Goal: Task Accomplishment & Management: Manage account settings

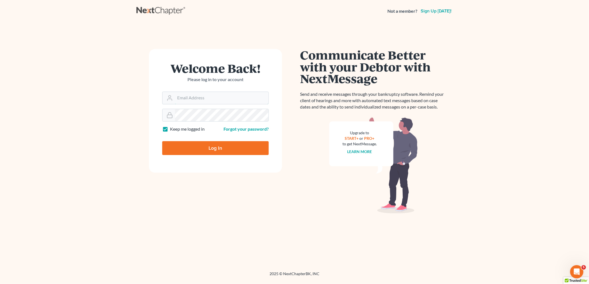
type input "[EMAIL_ADDRESS][DOMAIN_NAME]"
click at [223, 150] on input "Log In" at bounding box center [215, 148] width 106 height 14
type input "Thinking..."
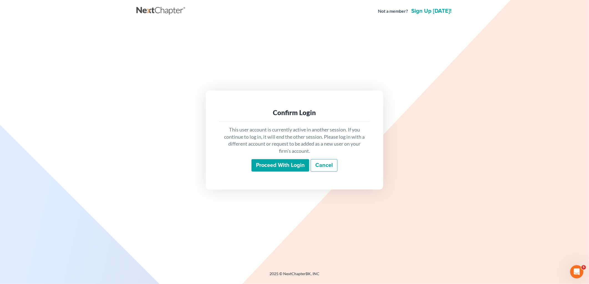
click at [279, 169] on input "Proceed with login" at bounding box center [280, 165] width 58 height 13
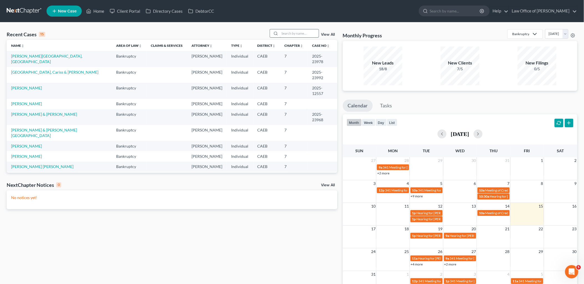
click at [301, 32] on input "search" at bounding box center [299, 33] width 39 height 8
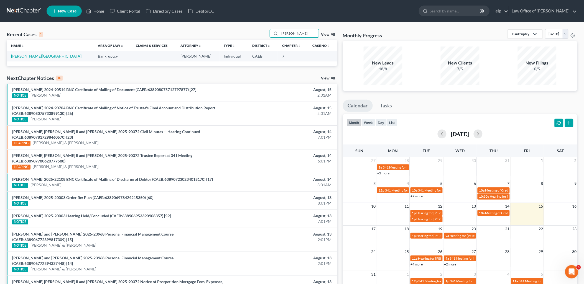
type input "limon"
click at [21, 56] on link "Limon, Nubia" at bounding box center [46, 56] width 70 height 5
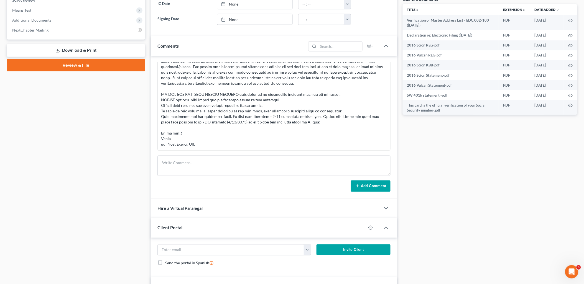
scroll to position [246, 0]
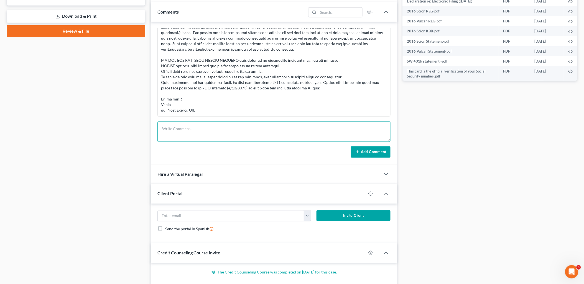
click at [191, 127] on textarea at bounding box center [273, 132] width 233 height 21
paste textarea "Good morning Aaron, Attached are the forms that required a signature. I do want…"
type textarea "Good morning Aaron, Attached are the forms that required a signature. I do want…"
click at [369, 150] on button "Add Comment" at bounding box center [371, 153] width 40 height 12
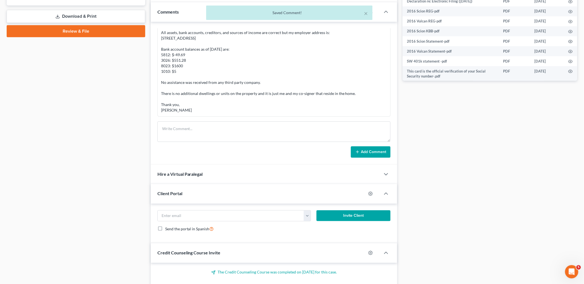
scroll to position [0, 0]
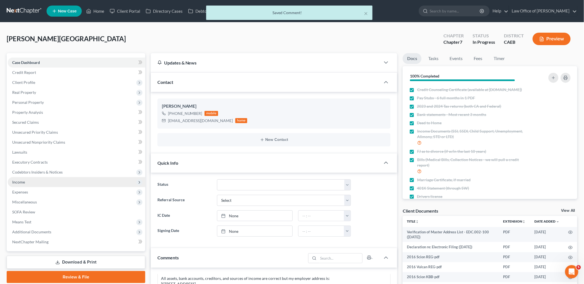
click at [21, 182] on span "Income" at bounding box center [18, 182] width 13 height 5
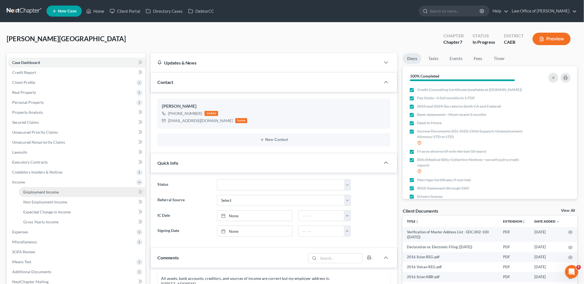
click at [31, 191] on span "Employment Income" at bounding box center [40, 192] width 35 height 5
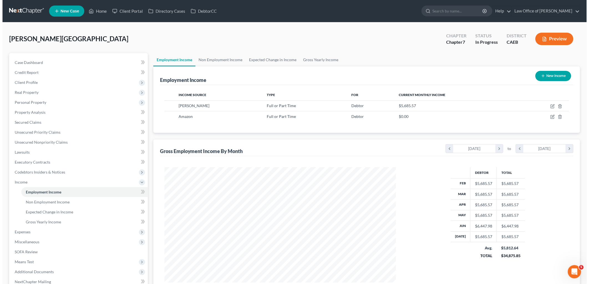
scroll to position [116, 243]
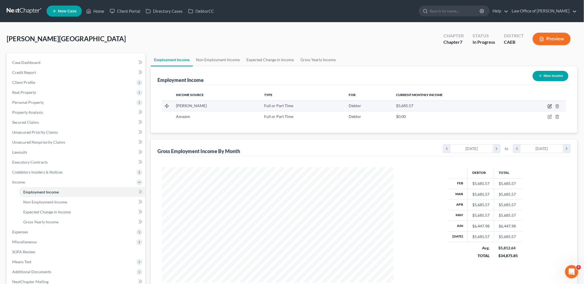
click at [549, 105] on icon "button" at bounding box center [550, 106] width 4 height 4
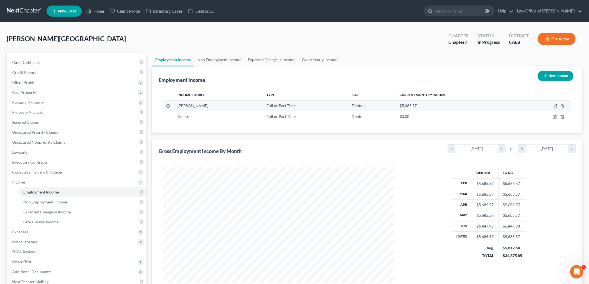
select select "0"
select select "4"
select select "2"
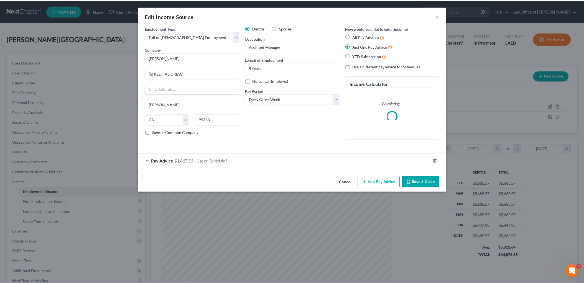
scroll to position [117, 244]
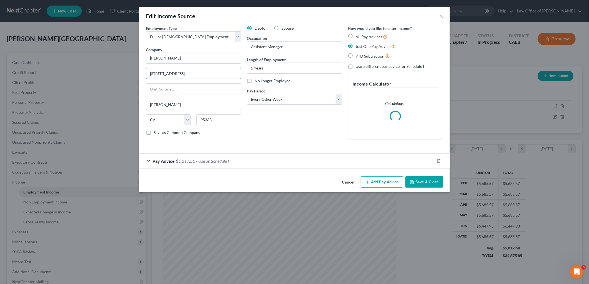
drag, startPoint x: 221, startPoint y: 73, endPoint x: 144, endPoint y: 73, distance: 77.3
click at [144, 73] on div "Employment Type * Select Full or Part Time Employment Self Employment Company *…" at bounding box center [193, 84] width 101 height 119
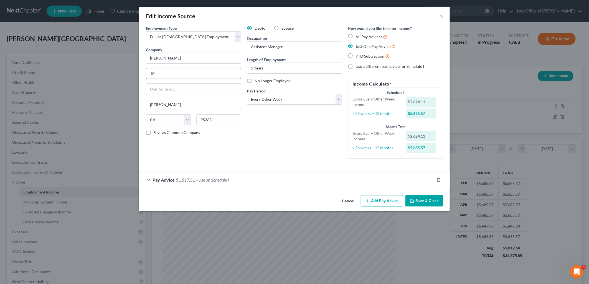
type input "1"
click at [347, 201] on button "Cancel" at bounding box center [347, 201] width 21 height 11
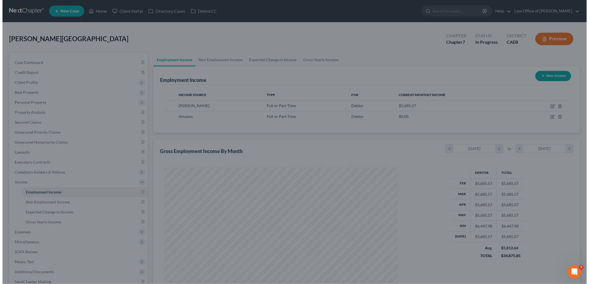
scroll to position [277044, 276917]
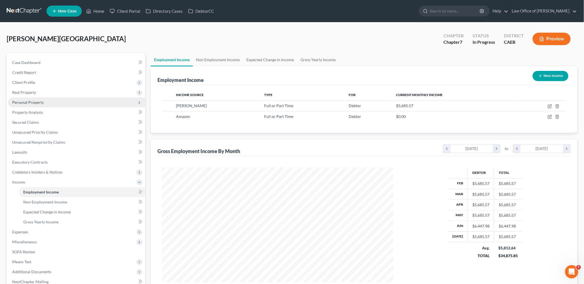
click at [22, 105] on span "Personal Property" at bounding box center [76, 103] width 137 height 10
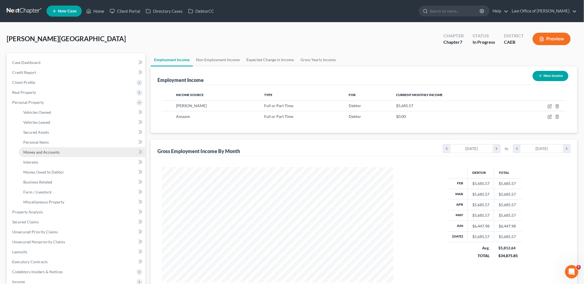
click at [31, 150] on span "Money and Accounts" at bounding box center [41, 152] width 36 height 5
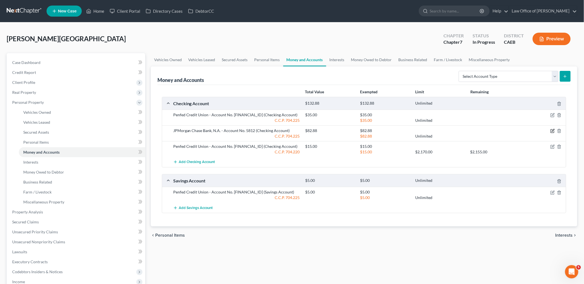
click at [551, 132] on icon "button" at bounding box center [552, 131] width 3 height 3
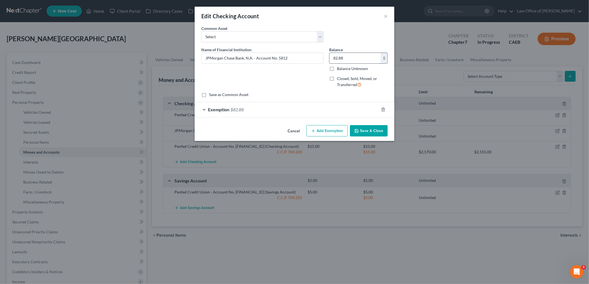
click at [356, 58] on input "82.88" at bounding box center [354, 58] width 51 height 11
type input "0.00"
click at [299, 57] on input "JPMorgan Chase Bank, N.A. - Account No. 5812" at bounding box center [262, 58] width 122 height 11
type input "JPMorgan Chase Bank, N.A. - Account No. 5812 - negative balance"
click at [383, 109] on line "button" at bounding box center [383, 109] width 0 height 1
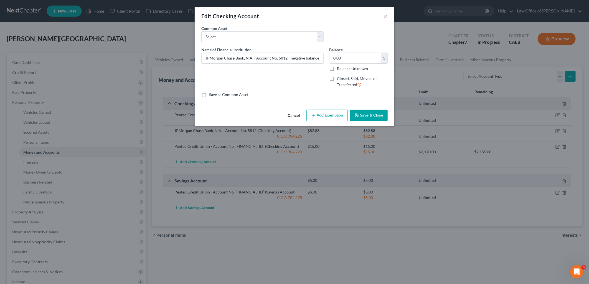
click at [368, 119] on button "Save & Close" at bounding box center [369, 116] width 38 height 12
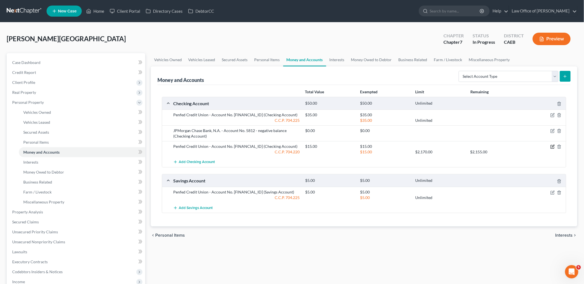
click at [552, 148] on icon "button" at bounding box center [552, 147] width 4 height 4
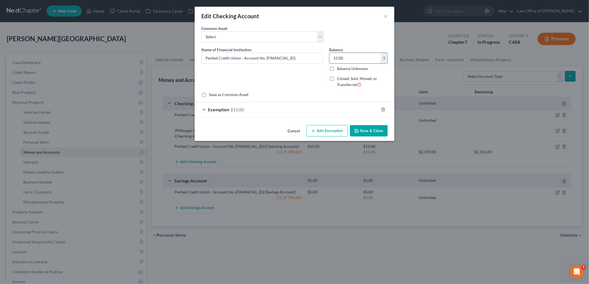
click at [357, 59] on input "15.00" at bounding box center [354, 58] width 51 height 11
type input "551.28"
click at [236, 111] on span "$15.00" at bounding box center [236, 109] width 13 height 5
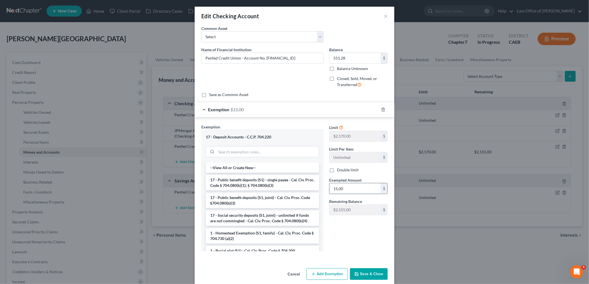
click at [352, 186] on input "15.00" at bounding box center [354, 188] width 51 height 11
type input "551.28"
click at [367, 272] on button "Save & Close" at bounding box center [369, 275] width 38 height 12
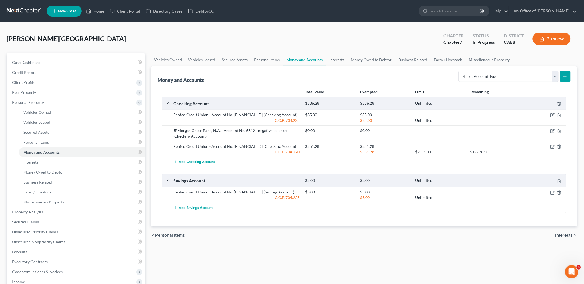
click at [550, 115] on div at bounding box center [544, 115] width 44 height 6
click at [553, 116] on icon "button" at bounding box center [552, 115] width 4 height 4
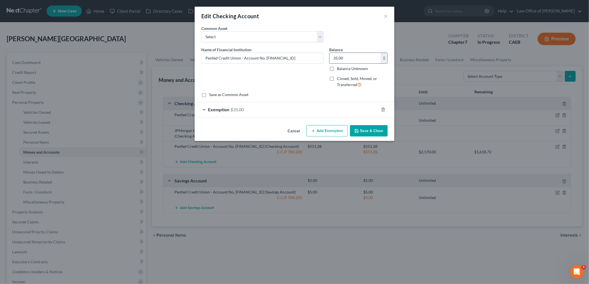
click at [358, 60] on input "35.00" at bounding box center [354, 58] width 51 height 11
type input "1,600"
click at [239, 110] on span "$35.00" at bounding box center [236, 109] width 13 height 5
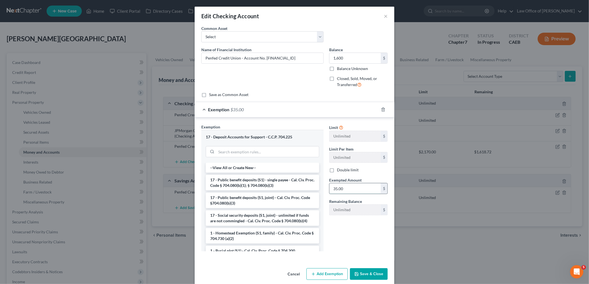
click at [362, 192] on input "35.00" at bounding box center [354, 188] width 51 height 11
type input "1,600"
click at [363, 279] on button "Save & Close" at bounding box center [369, 275] width 38 height 12
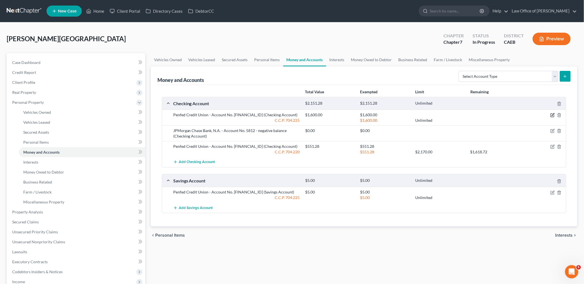
click at [553, 116] on icon "button" at bounding box center [553, 115] width 2 height 2
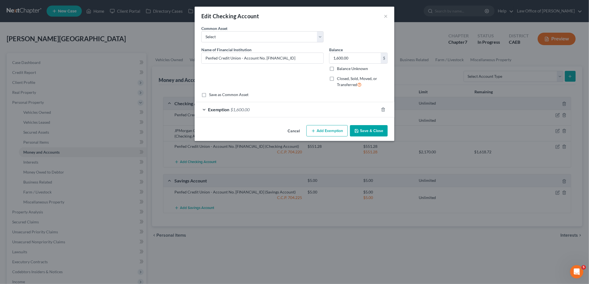
click at [238, 109] on span "$1,600.00" at bounding box center [239, 109] width 19 height 5
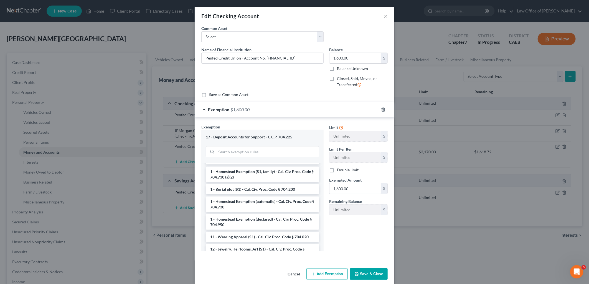
scroll to position [123, 0]
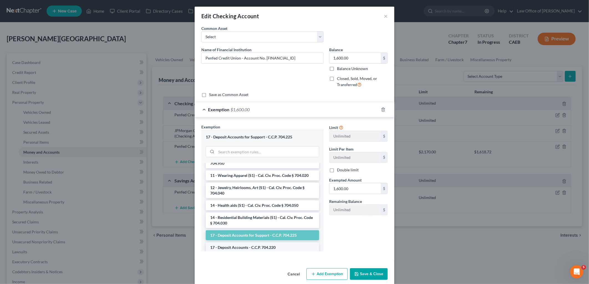
click at [245, 245] on li "17 - Deposit Accounts - C.C.P. 704.220" at bounding box center [262, 248] width 113 height 10
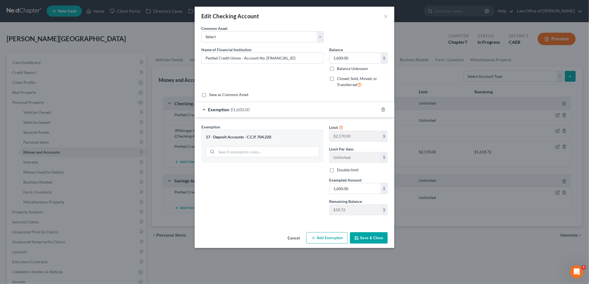
click at [369, 239] on button "Save & Close" at bounding box center [369, 239] width 38 height 12
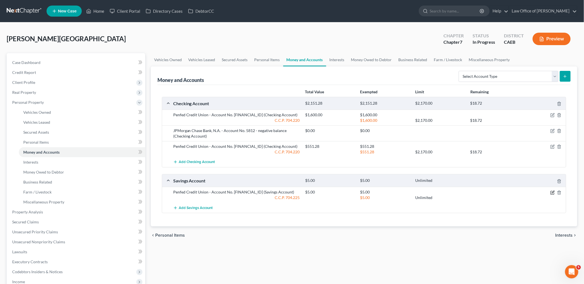
click at [552, 193] on icon "button" at bounding box center [552, 193] width 4 height 4
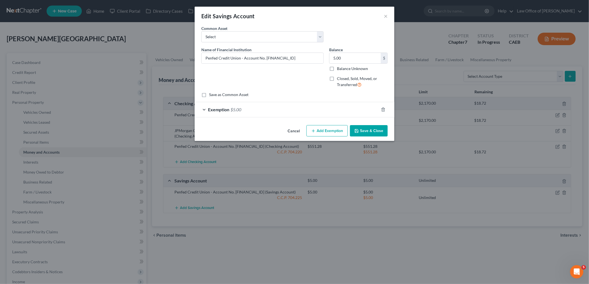
click at [236, 110] on span "$5.00" at bounding box center [235, 109] width 11 height 5
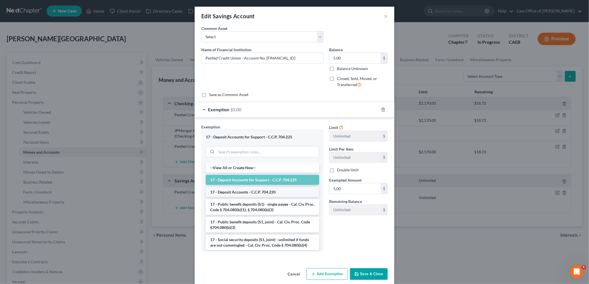
click at [248, 192] on li "17 - Deposit Accounts - C.C.P. 704.220" at bounding box center [262, 192] width 113 height 10
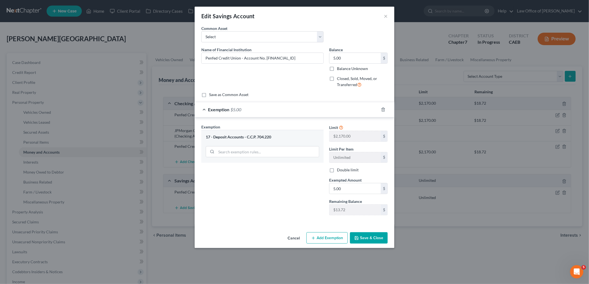
click at [364, 237] on button "Save & Close" at bounding box center [369, 239] width 38 height 12
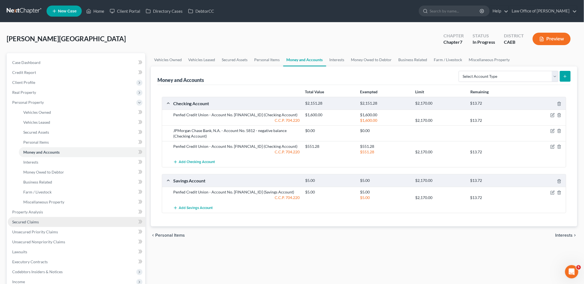
click at [16, 223] on span "Secured Claims" at bounding box center [25, 222] width 27 height 5
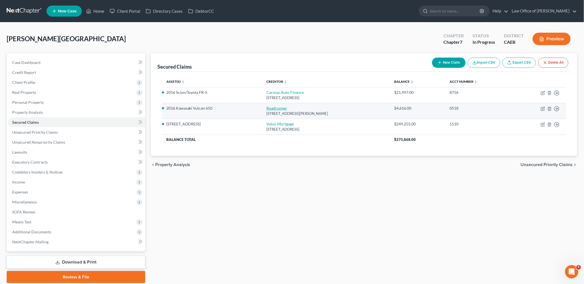
click at [269, 107] on link "Roadrunner" at bounding box center [276, 108] width 21 height 5
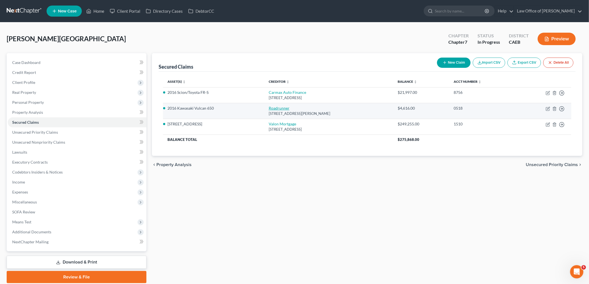
select select "45"
select select "0"
select select "4"
select select "0"
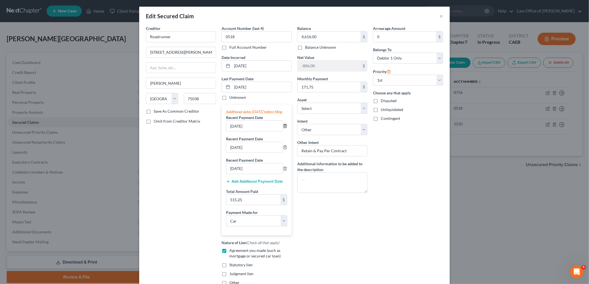
click at [284, 128] on icon "button" at bounding box center [285, 126] width 2 height 4
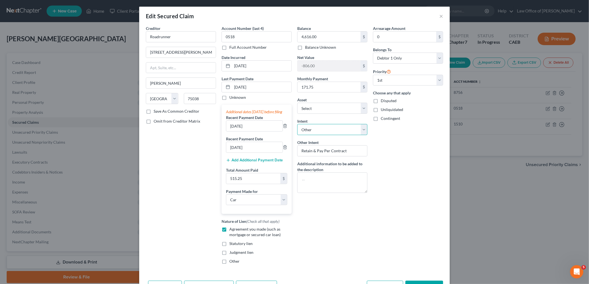
click at [314, 128] on select "Select Surrender Redeem Reaffirm Avoid Other" at bounding box center [332, 129] width 70 height 11
select select "0"
click at [297, 124] on select "Select Surrender Redeem Reaffirm Avoid Other" at bounding box center [332, 129] width 70 height 11
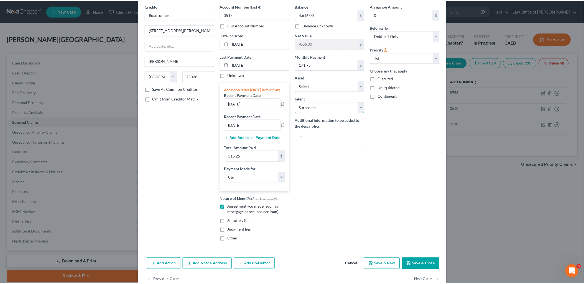
scroll to position [41, 0]
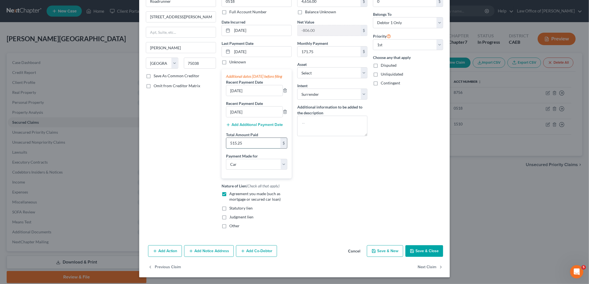
click at [245, 145] on input "515.25" at bounding box center [253, 143] width 54 height 11
type input "343.50"
click at [432, 258] on div "Add Action Add Notice Address Add Co-Debtor Cancel Save & New Save & Close" at bounding box center [294, 252] width 310 height 18
click at [431, 256] on button "Save & Close" at bounding box center [424, 252] width 38 height 12
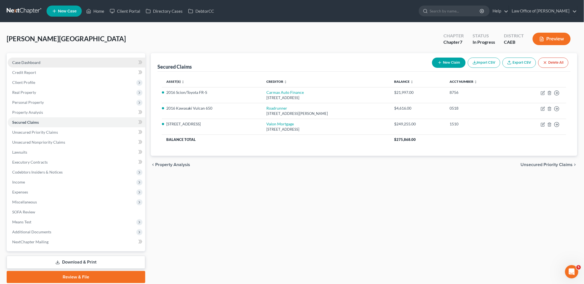
click at [28, 64] on span "Case Dashboard" at bounding box center [26, 62] width 28 height 5
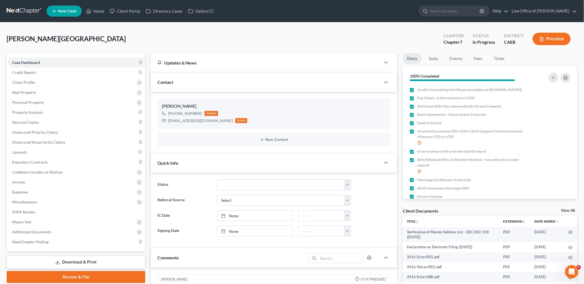
click at [565, 209] on link "View All" at bounding box center [568, 211] width 14 height 4
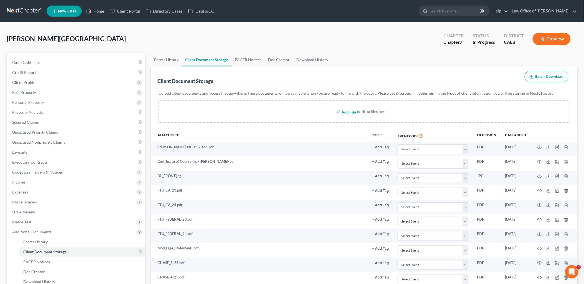
click at [349, 111] on input "file" at bounding box center [347, 112] width 13 height 10
type input "C:\fakepath\IMG_2758.jpeg"
click at [101, 11] on link "Home" at bounding box center [95, 11] width 24 height 10
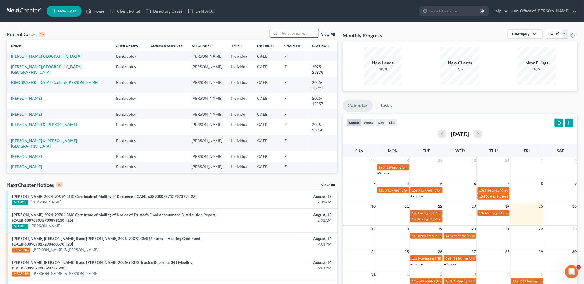
click at [303, 31] on input "search" at bounding box center [299, 33] width 39 height 8
click at [292, 32] on input "search" at bounding box center [299, 33] width 39 height 8
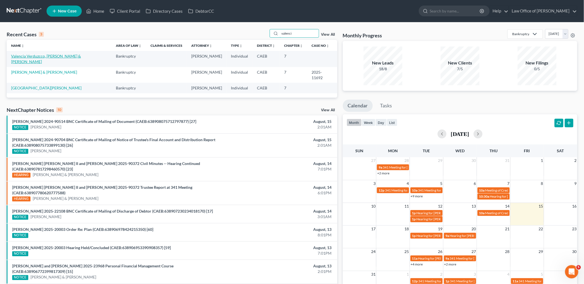
type input "valenci"
click at [19, 55] on link "Valencia Verduzcco, Crispin & Barajas, Amelia" at bounding box center [46, 59] width 70 height 10
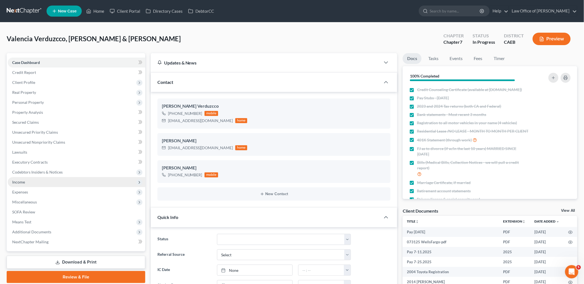
scroll to position [565, 0]
click at [67, 263] on link "Download & Print" at bounding box center [76, 262] width 139 height 13
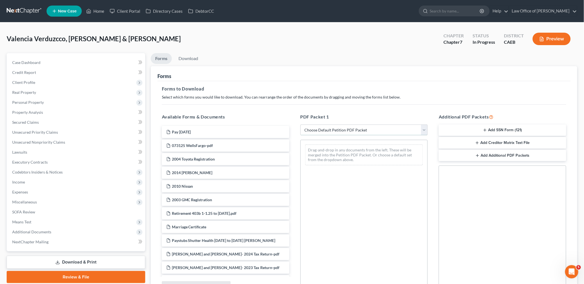
click at [332, 128] on select "Choose Default Petition PDF Packet Complete Bankruptcy Petition (all forms and …" at bounding box center [363, 130] width 127 height 11
select select "6"
click at [300, 125] on select "Choose Default Petition PDF Packet Complete Bankruptcy Petition (all forms and …" at bounding box center [363, 130] width 127 height 11
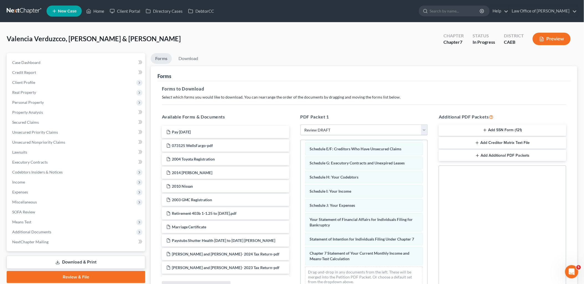
scroll to position [58, 0]
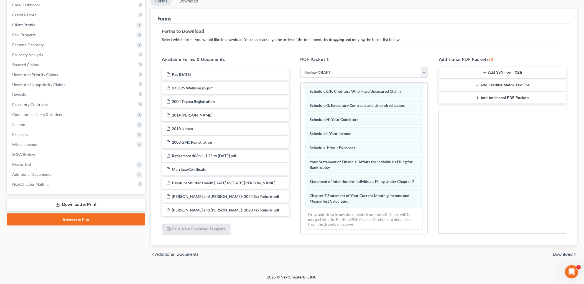
click at [560, 254] on span "Download" at bounding box center [563, 254] width 20 height 4
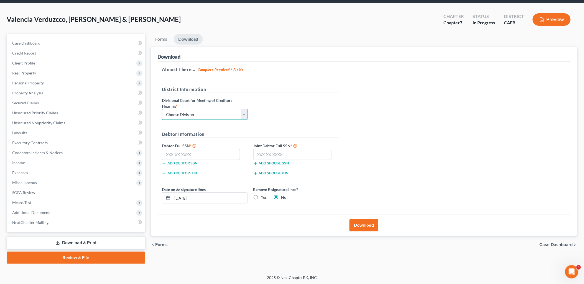
click at [202, 117] on select "Choose Division Fresno Modesto Sacramento" at bounding box center [205, 114] width 86 height 11
select select "1"
click at [162, 109] on select "Choose Division Fresno Modesto Sacramento" at bounding box center [205, 114] width 86 height 11
click at [196, 154] on input "text" at bounding box center [201, 154] width 78 height 11
type input "000-00-0000"
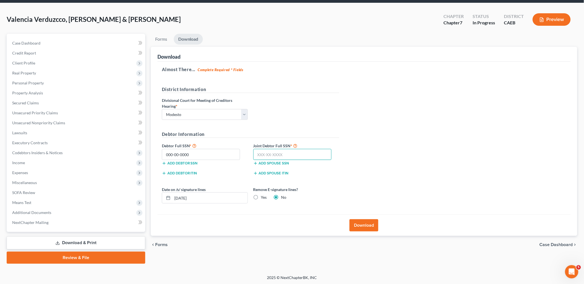
click at [283, 155] on input "text" at bounding box center [292, 154] width 78 height 11
type input "000-00-0000"
click at [362, 228] on button "Download" at bounding box center [363, 226] width 29 height 12
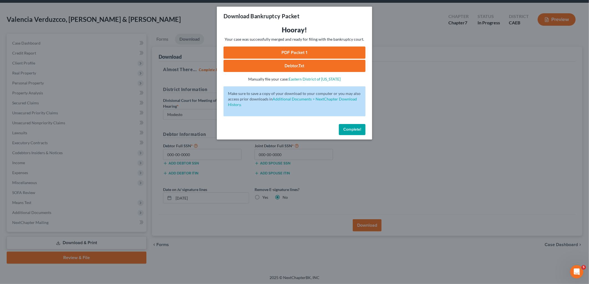
click at [312, 50] on link "PDF Packet 1" at bounding box center [294, 53] width 142 height 12
click at [357, 126] on button "Complete!" at bounding box center [352, 129] width 27 height 11
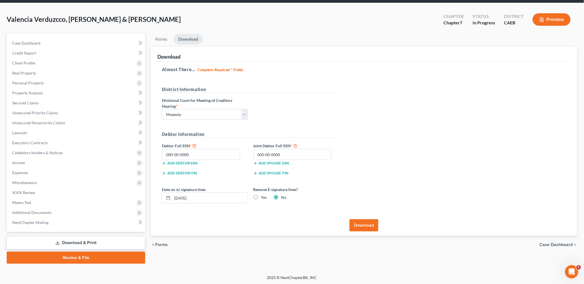
click at [59, 243] on icon at bounding box center [57, 243] width 4 height 4
click at [26, 209] on span "Additional Documents" at bounding box center [76, 213] width 137 height 10
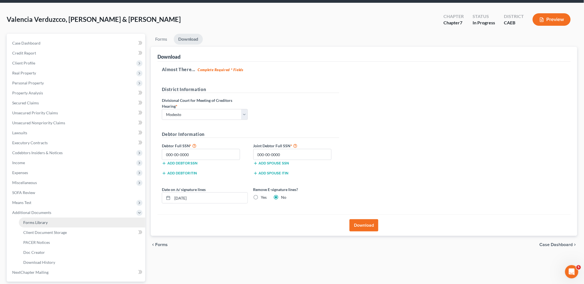
click at [41, 223] on span "Forms Library" at bounding box center [35, 222] width 24 height 5
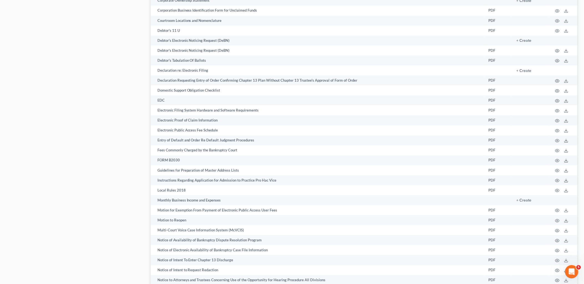
scroll to position [377, 0]
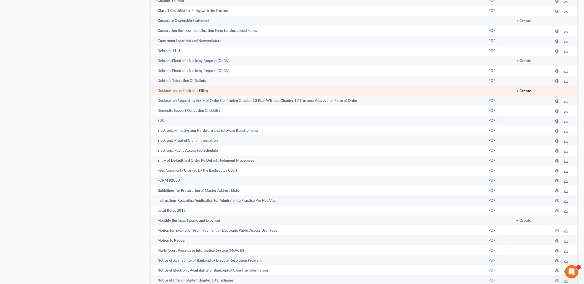
click at [525, 93] on button "+ Create" at bounding box center [524, 91] width 15 height 4
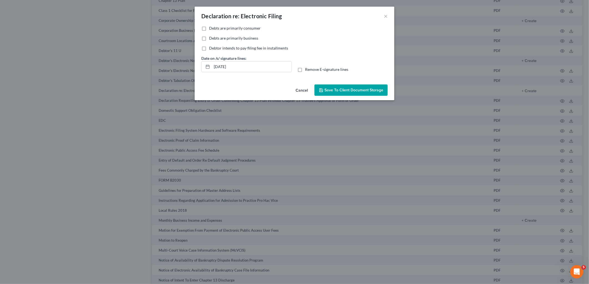
click at [209, 29] on label "Debts are primarily consumer" at bounding box center [235, 28] width 52 height 6
click at [211, 29] on input "Debts are primarily consumer" at bounding box center [213, 27] width 4 height 4
checkbox input "true"
click at [305, 70] on label "Remove E-signature lines" at bounding box center [326, 70] width 43 height 6
click at [307, 70] on input "Remove E-signature lines" at bounding box center [309, 69] width 4 height 4
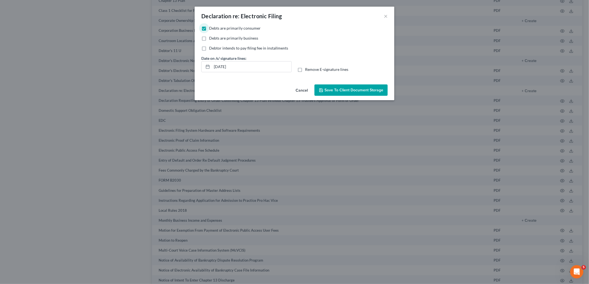
checkbox input "true"
click at [350, 90] on span "Save to Client Document Storage" at bounding box center [353, 90] width 59 height 5
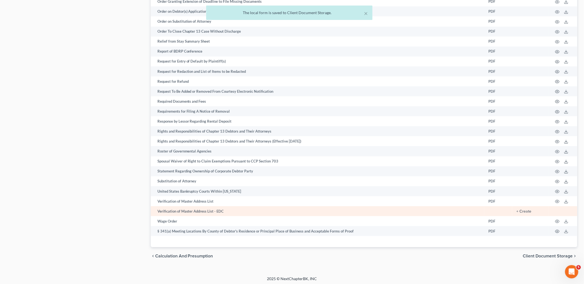
scroll to position [777, 0]
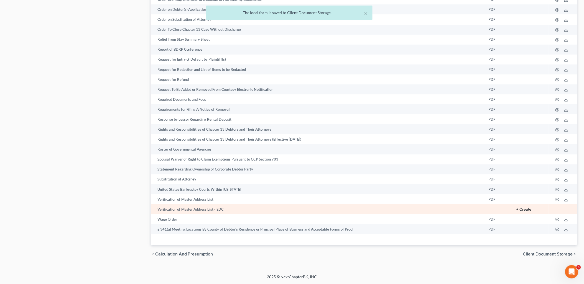
click at [528, 208] on button "+ Create" at bounding box center [524, 210] width 15 height 4
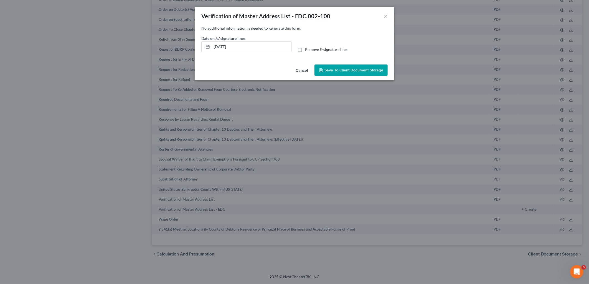
click at [305, 49] on label "Remove E-signature lines" at bounding box center [326, 50] width 43 height 6
click at [307, 49] on input "Remove E-signature lines" at bounding box center [309, 49] width 4 height 4
checkbox input "true"
click at [343, 70] on span "Save to Client Document Storage" at bounding box center [353, 70] width 59 height 5
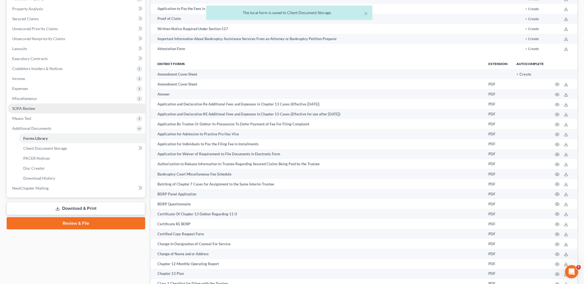
scroll to position [185, 0]
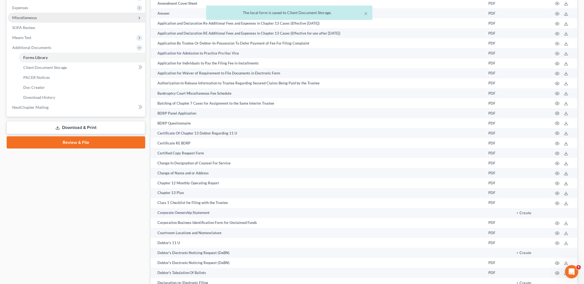
drag, startPoint x: 80, startPoint y: 127, endPoint x: 97, endPoint y: 127, distance: 16.9
click at [80, 127] on link "Download & Print" at bounding box center [76, 127] width 139 height 13
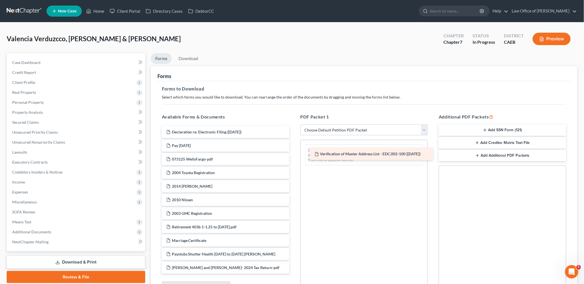
drag, startPoint x: 212, startPoint y: 133, endPoint x: 361, endPoint y: 155, distance: 149.9
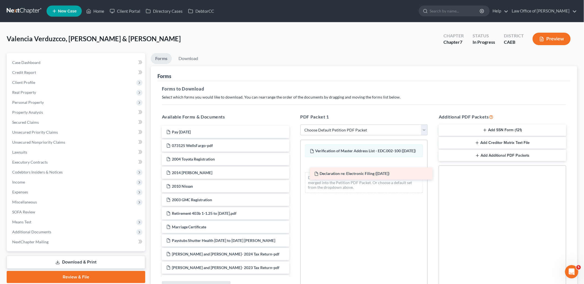
drag, startPoint x: 215, startPoint y: 133, endPoint x: 363, endPoint y: 175, distance: 153.8
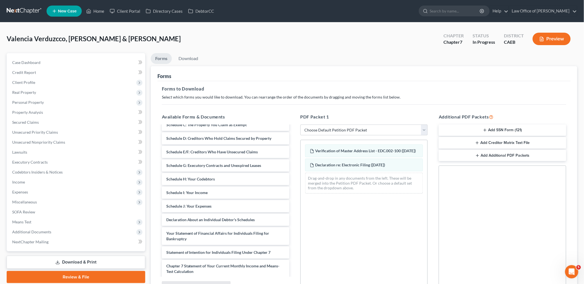
scroll to position [369, 0]
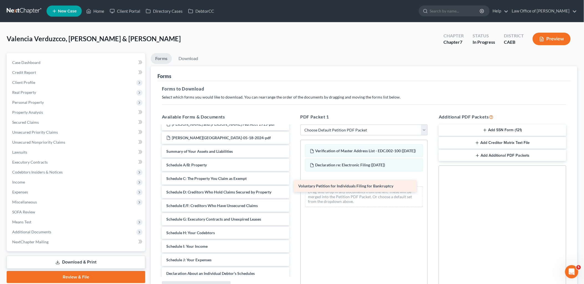
drag, startPoint x: 201, startPoint y: 184, endPoint x: 333, endPoint y: 186, distance: 132.2
click at [294, 186] on div "Voluntary Petition for Individuals Filing for Bankruptcy Pay 8.8.2025 073125 We…" at bounding box center [225, 74] width 136 height 635
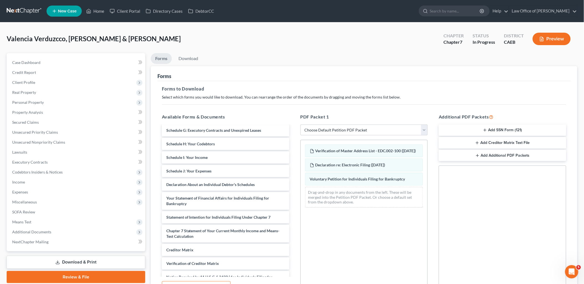
scroll to position [493, 0]
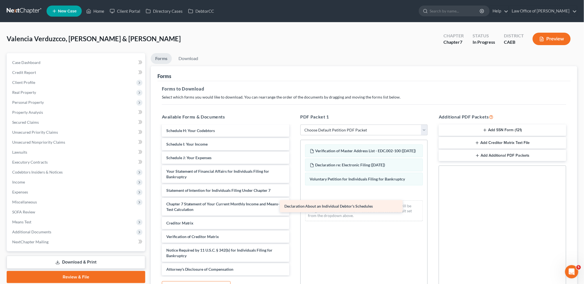
drag, startPoint x: 208, startPoint y: 182, endPoint x: 342, endPoint y: 202, distance: 135.1
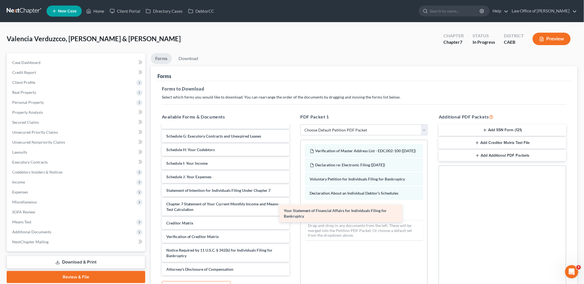
scroll to position [486, 0]
drag, startPoint x: 209, startPoint y: 189, endPoint x: 353, endPoint y: 218, distance: 147.1
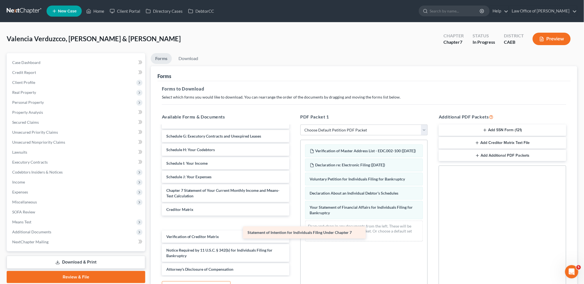
drag, startPoint x: 208, startPoint y: 193, endPoint x: 343, endPoint y: 239, distance: 142.0
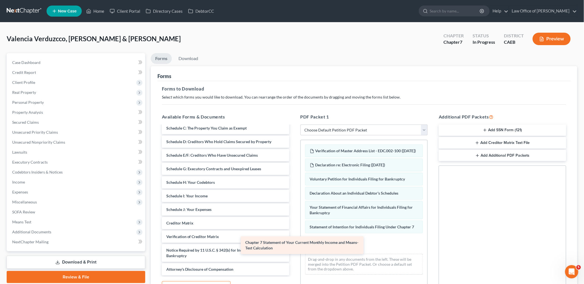
scroll to position [453, 0]
drag, startPoint x: 226, startPoint y: 211, endPoint x: 344, endPoint y: 256, distance: 126.2
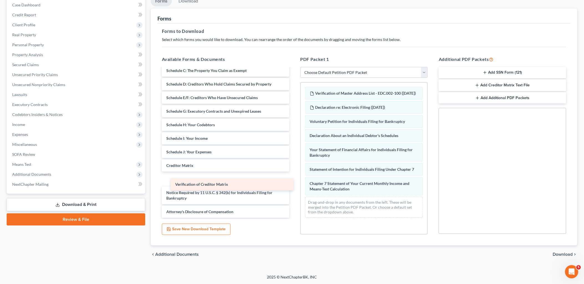
scroll to position [439, 0]
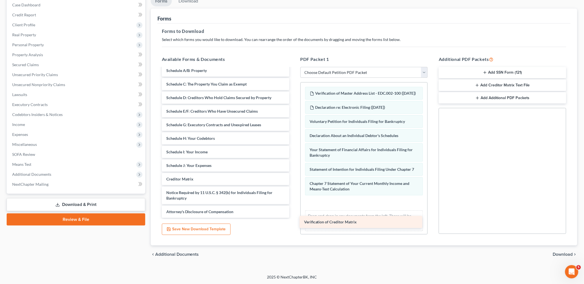
drag, startPoint x: 193, startPoint y: 180, endPoint x: 332, endPoint y: 224, distance: 145.7
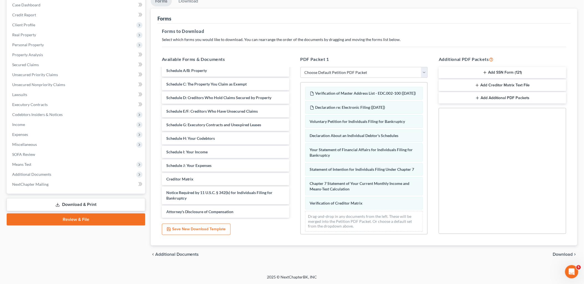
click at [484, 73] on line "button" at bounding box center [485, 73] width 2 height 0
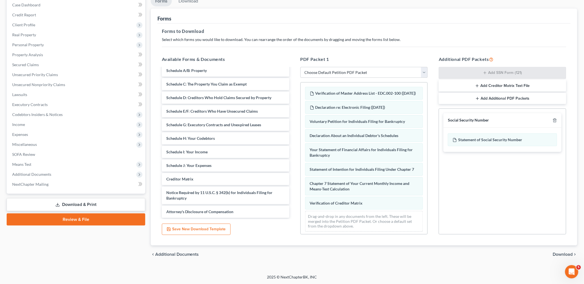
click at [560, 253] on span "Download" at bounding box center [563, 254] width 20 height 4
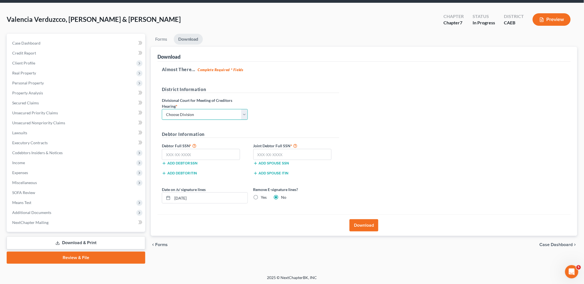
drag, startPoint x: 200, startPoint y: 113, endPoint x: 196, endPoint y: 121, distance: 9.2
click at [200, 113] on select "Choose Division Fresno Modesto Sacramento" at bounding box center [205, 114] width 86 height 11
select select "1"
click at [162, 109] on select "Choose Division Fresno Modesto Sacramento" at bounding box center [205, 114] width 86 height 11
click at [207, 159] on input "text" at bounding box center [201, 154] width 78 height 11
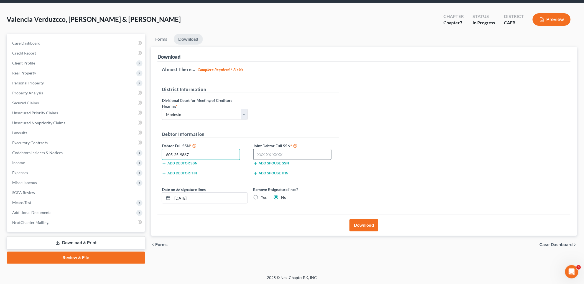
type input "605-25-9867"
click at [277, 153] on input "text" at bounding box center [292, 154] width 78 height 11
type input "547-55-9260"
click at [261, 196] on label "Yes" at bounding box center [264, 198] width 6 height 6
click at [263, 196] on input "Yes" at bounding box center [265, 197] width 4 height 4
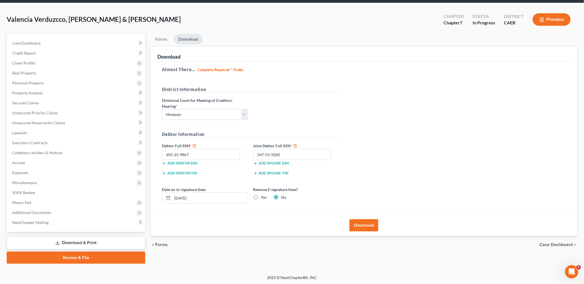
radio input "true"
radio input "false"
click at [358, 227] on button "Download" at bounding box center [363, 226] width 29 height 12
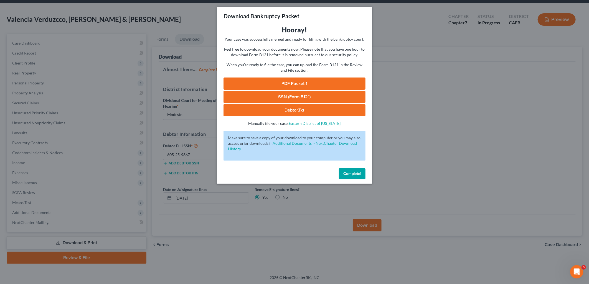
click at [285, 80] on link "PDF Packet 1" at bounding box center [294, 84] width 142 height 12
click at [295, 100] on link "SSN (Form B121)" at bounding box center [294, 97] width 142 height 12
drag, startPoint x: 348, startPoint y: 174, endPoint x: 321, endPoint y: 168, distance: 28.0
click at [348, 174] on span "Complete!" at bounding box center [352, 174] width 18 height 5
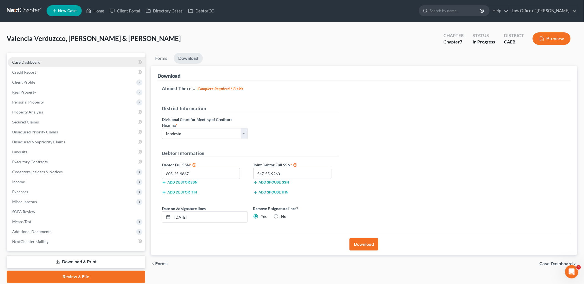
scroll to position [0, 0]
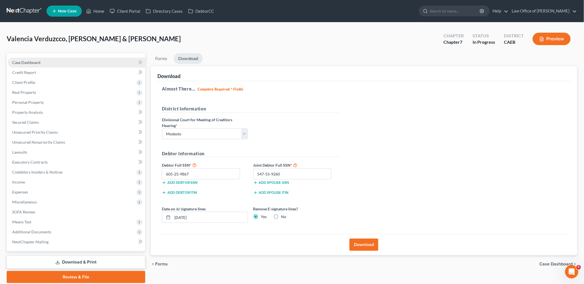
click at [31, 62] on span "Case Dashboard" at bounding box center [26, 62] width 28 height 5
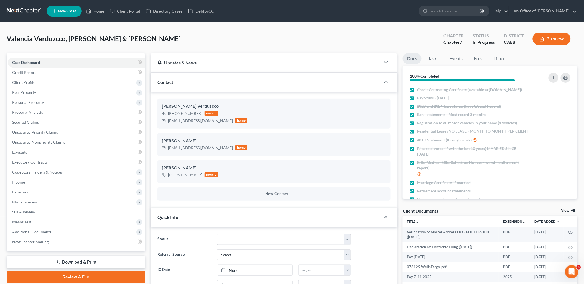
scroll to position [565, 0]
drag, startPoint x: 169, startPoint y: 119, endPoint x: 222, endPoint y: 123, distance: 53.3
click at [222, 123] on div "crispinvalencia0203@gmail.com" at bounding box center [200, 121] width 65 height 6
copy div "crispinvalencia0203@gmail.com"
click at [169, 147] on div "barajasamelia0516@yahoo.com" at bounding box center [200, 148] width 65 height 6
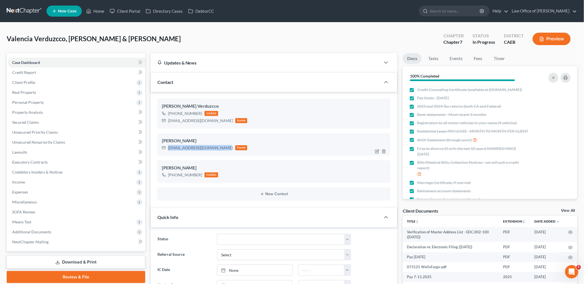
drag, startPoint x: 169, startPoint y: 147, endPoint x: 218, endPoint y: 151, distance: 49.2
click at [218, 151] on div "barajasamelia0516@yahoo.com home" at bounding box center [205, 147] width 86 height 7
copy div "barajasamelia0516@yahoo.com"
click at [22, 71] on span "Credit Report" at bounding box center [24, 72] width 24 height 5
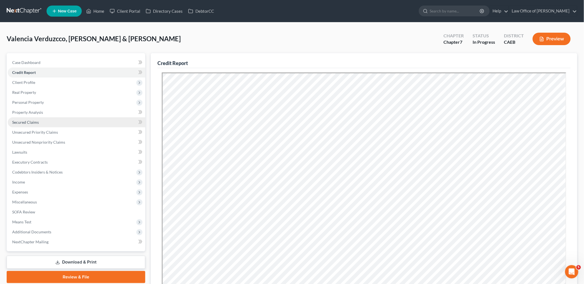
click at [21, 121] on span "Secured Claims" at bounding box center [25, 122] width 27 height 5
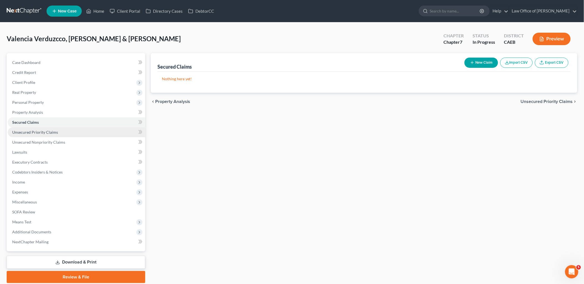
click at [24, 134] on link "Unsecured Priority Claims" at bounding box center [76, 132] width 137 height 10
click at [28, 145] on link "Unsecured Nonpriority Claims" at bounding box center [76, 142] width 137 height 10
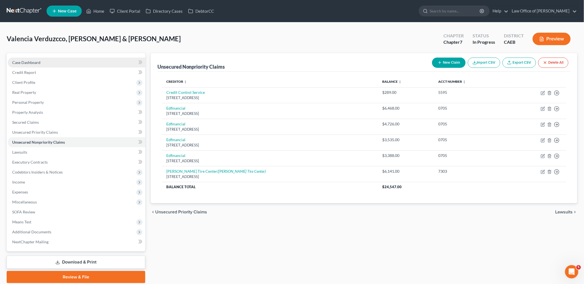
drag, startPoint x: 21, startPoint y: 61, endPoint x: 35, endPoint y: 62, distance: 15.0
click at [21, 61] on span "Case Dashboard" at bounding box center [26, 62] width 28 height 5
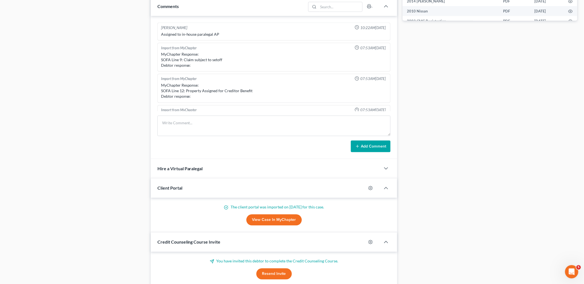
scroll to position [308, 0]
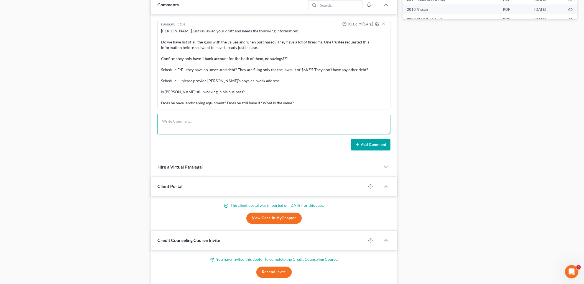
click at [208, 128] on textarea at bounding box center [273, 124] width 233 height 21
paste textarea "Good Morning, Attached please find the draft of your petition which has already…"
type textarea "Good Morning, Attached please find the draft of your petition which has already…"
click at [369, 146] on button "Add Comment" at bounding box center [371, 145] width 40 height 12
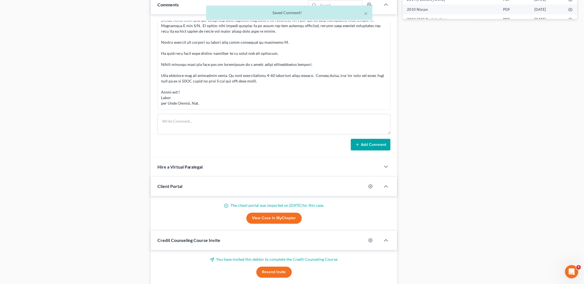
scroll to position [0, 0]
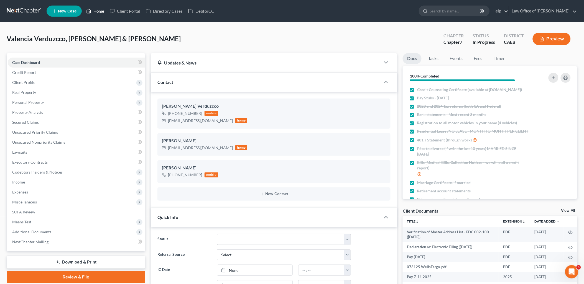
drag, startPoint x: 103, startPoint y: 12, endPoint x: 109, endPoint y: 47, distance: 35.7
click at [103, 12] on link "Home" at bounding box center [95, 11] width 24 height 10
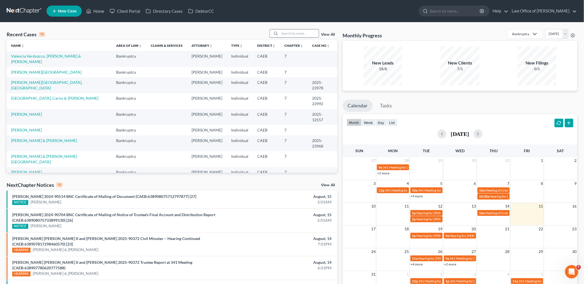
click at [307, 35] on input "search" at bounding box center [299, 33] width 39 height 8
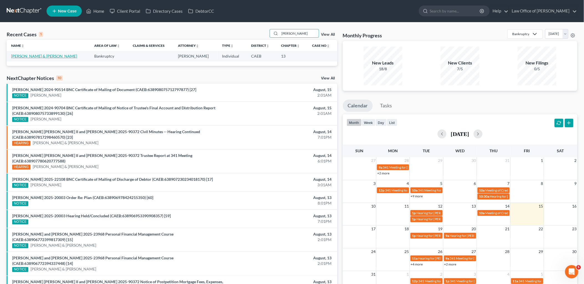
type input "nunez"
click at [29, 56] on link "Nunez, Alma & Garcia, Enrique" at bounding box center [44, 56] width 66 height 5
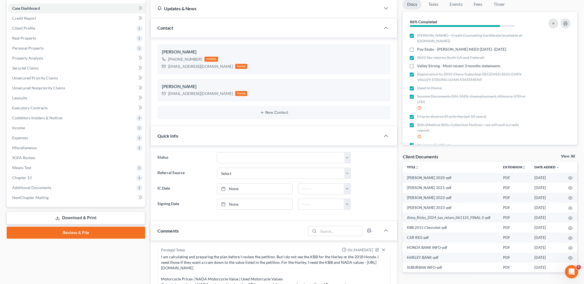
scroll to position [62, 0]
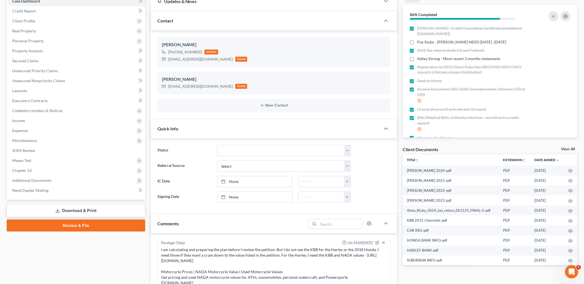
click at [78, 206] on link "Download & Print" at bounding box center [76, 211] width 139 height 13
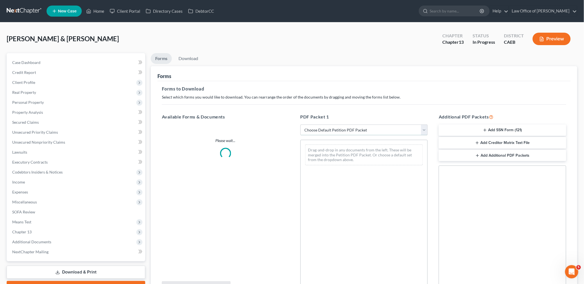
click at [339, 132] on select "Choose Default Petition PDF Packet Complete Bankruptcy Petition (all forms and …" at bounding box center [363, 130] width 127 height 11
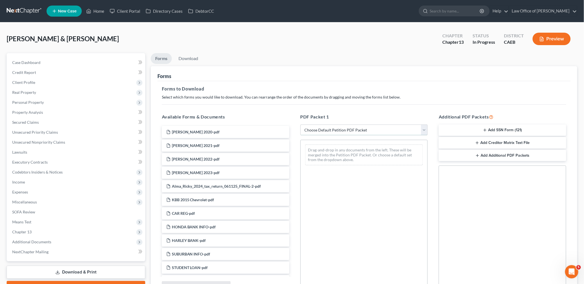
select select "1"
click at [303, 125] on select "Choose Default Petition PDF Packet Complete Bankruptcy Petition (all forms and …" at bounding box center [363, 130] width 127 height 11
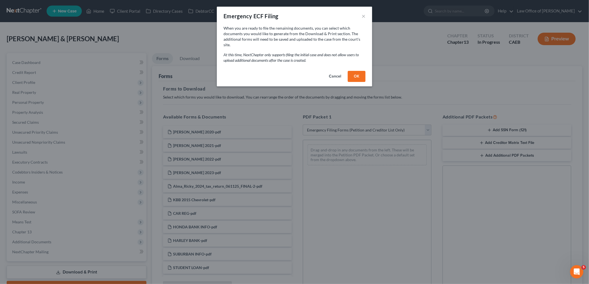
click at [359, 71] on button "OK" at bounding box center [357, 76] width 18 height 11
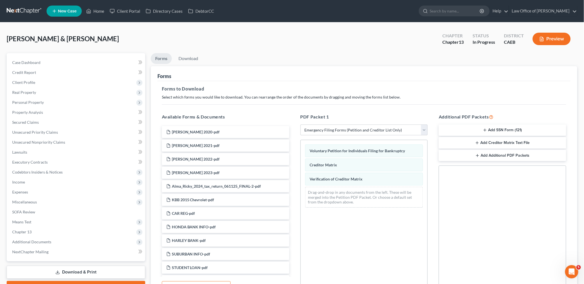
click at [484, 130] on line "button" at bounding box center [485, 130] width 2 height 0
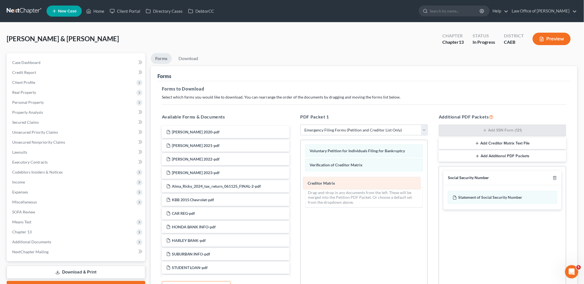
drag, startPoint x: 333, startPoint y: 165, endPoint x: 331, endPoint y: 183, distance: 18.2
click at [331, 183] on div "Creditor Matrix Voluntary Petition for Individuals Filing for Bankruptcy Credit…" at bounding box center [364, 176] width 127 height 72
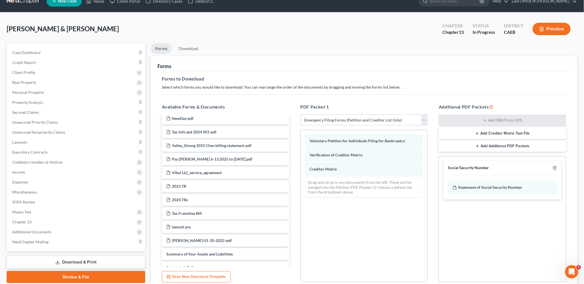
scroll to position [58, 0]
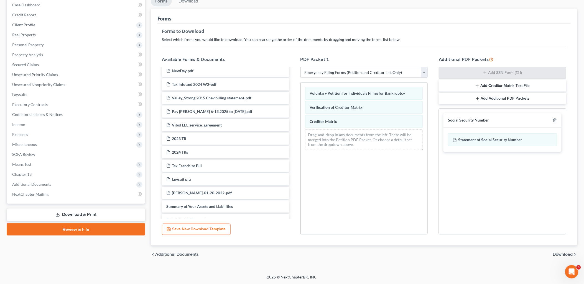
click at [563, 254] on span "Download" at bounding box center [563, 254] width 20 height 4
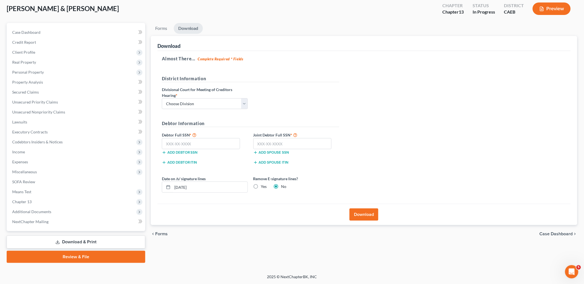
scroll to position [29, 0]
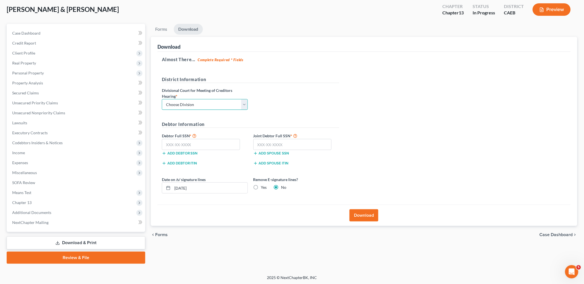
click at [195, 106] on select "Choose Division Fresno Modesto Sacramento" at bounding box center [205, 104] width 86 height 11
select select "1"
click at [162, 99] on select "Choose Division Fresno Modesto Sacramento" at bounding box center [205, 104] width 86 height 11
click at [180, 144] on input "text" at bounding box center [201, 144] width 78 height 11
type input "608-10-4997"
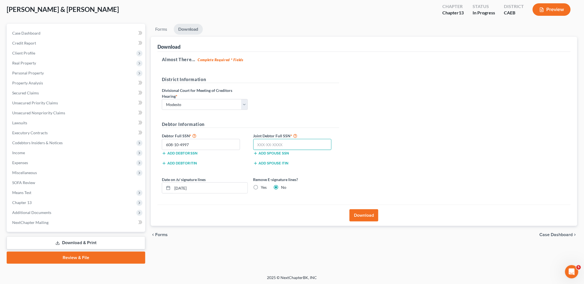
click at [292, 146] on input "text" at bounding box center [292, 144] width 78 height 11
type input "550-95-5205"
click at [377, 215] on button "Download" at bounding box center [363, 216] width 29 height 12
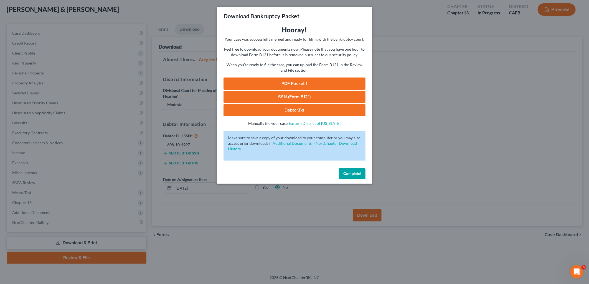
click at [289, 82] on link "PDF Packet 1" at bounding box center [294, 84] width 142 height 12
click at [287, 98] on link "SSN (Form B121)" at bounding box center [294, 97] width 142 height 12
click at [296, 109] on link "Debtor.txt" at bounding box center [294, 110] width 142 height 12
click at [350, 174] on span "Complete!" at bounding box center [352, 174] width 18 height 5
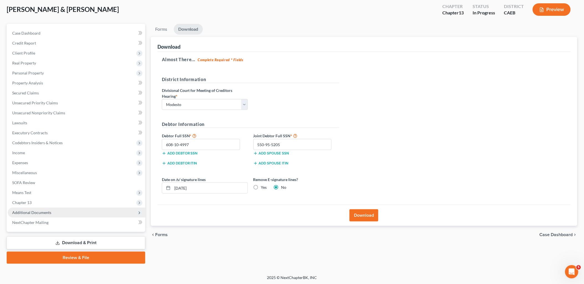
click at [48, 210] on span "Additional Documents" at bounding box center [31, 212] width 39 height 5
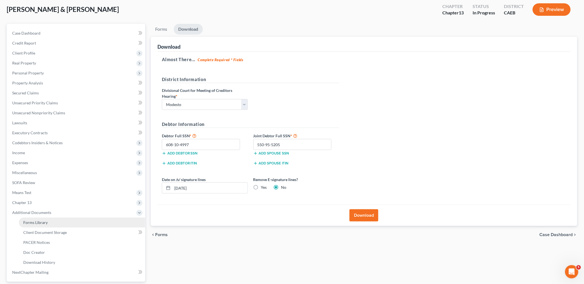
click at [42, 226] on link "Forms Library" at bounding box center [82, 223] width 126 height 10
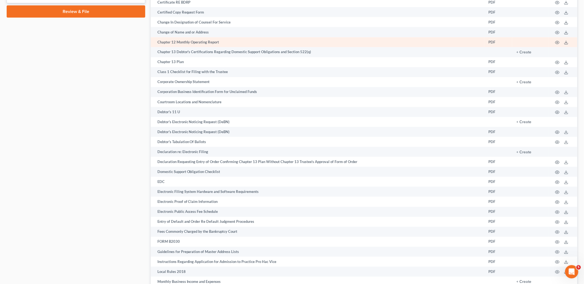
scroll to position [387, 0]
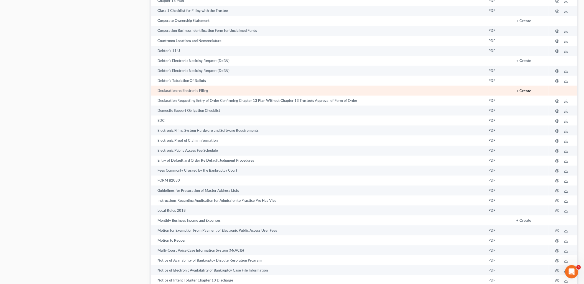
click at [523, 93] on button "+ Create" at bounding box center [524, 91] width 15 height 4
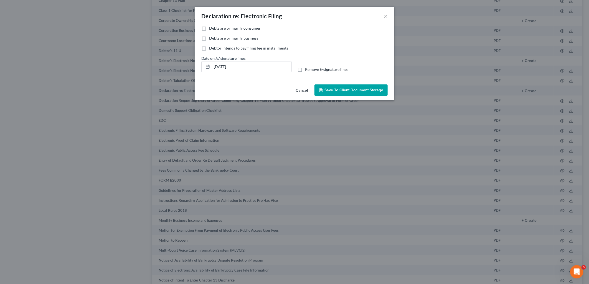
click at [226, 30] on span "Debts are primarily consumer" at bounding box center [235, 28] width 52 height 5
click at [215, 29] on input "Debts are primarily consumer" at bounding box center [213, 27] width 4 height 4
checkbox input "true"
click at [348, 91] on span "Save to Client Document Storage" at bounding box center [353, 90] width 59 height 5
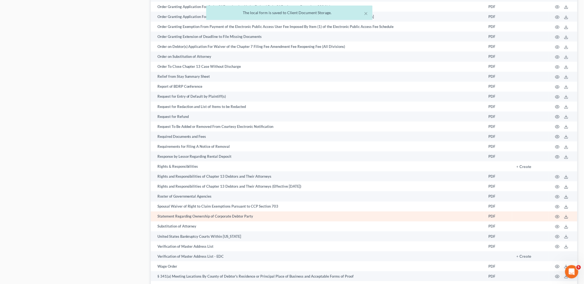
scroll to position [797, 0]
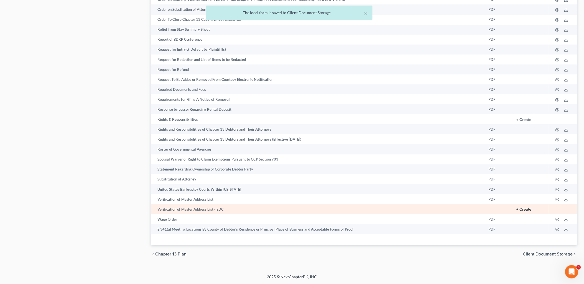
click at [527, 208] on button "+ Create" at bounding box center [524, 210] width 15 height 4
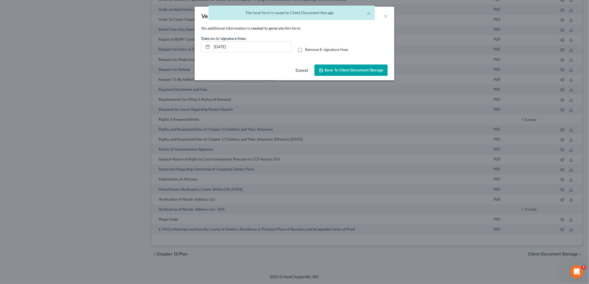
click at [361, 68] on span "Save to Client Document Storage" at bounding box center [353, 70] width 59 height 5
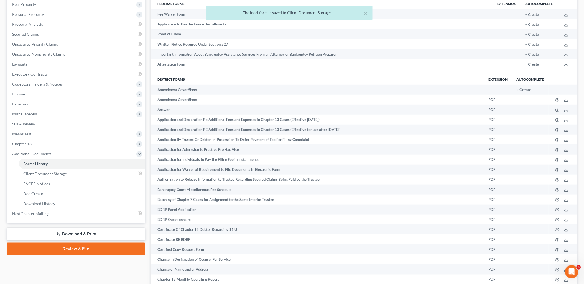
scroll to position [0, 0]
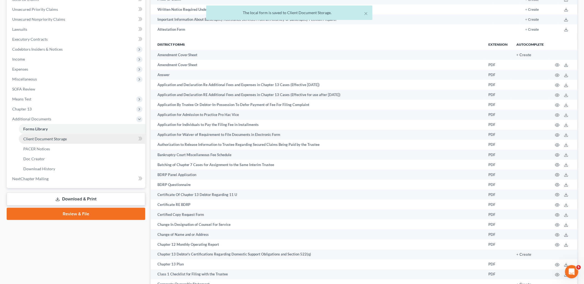
click at [45, 139] on span "Client Document Storage" at bounding box center [45, 139] width 44 height 5
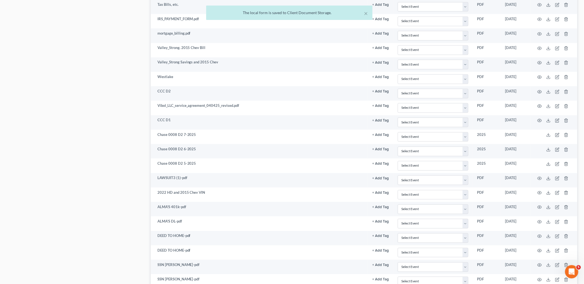
scroll to position [656, 0]
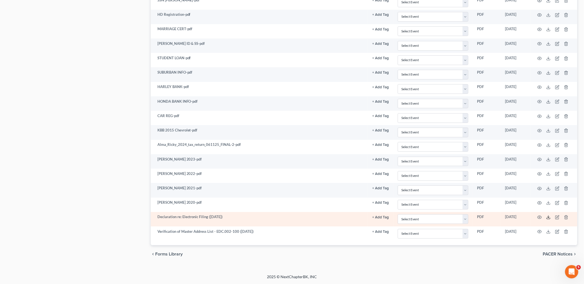
click at [549, 217] on icon at bounding box center [548, 217] width 4 height 4
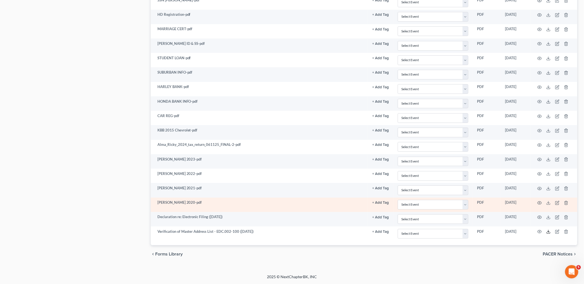
drag, startPoint x: 547, startPoint y: 233, endPoint x: 546, endPoint y: 203, distance: 30.5
click at [547, 233] on icon at bounding box center [548, 232] width 4 height 4
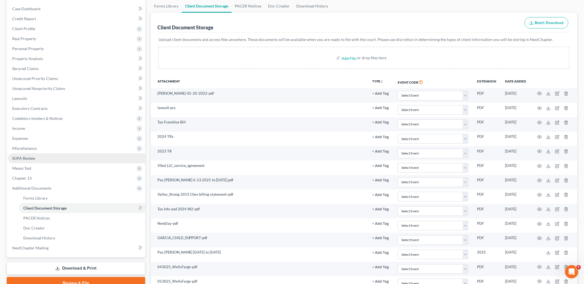
scroll to position [62, 0]
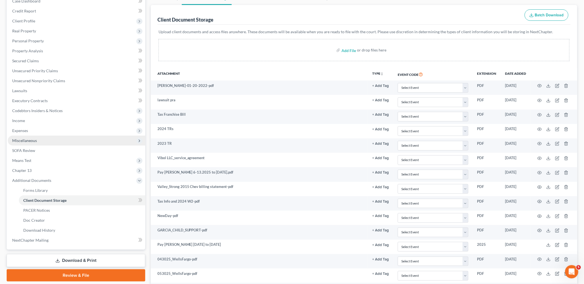
click at [18, 142] on span "Miscellaneous" at bounding box center [24, 140] width 25 height 5
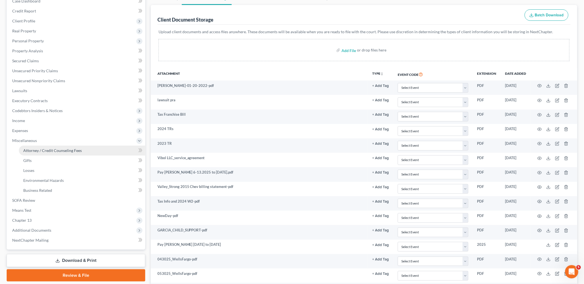
click at [50, 149] on span "Attorney / Credit Counseling Fees" at bounding box center [52, 150] width 58 height 5
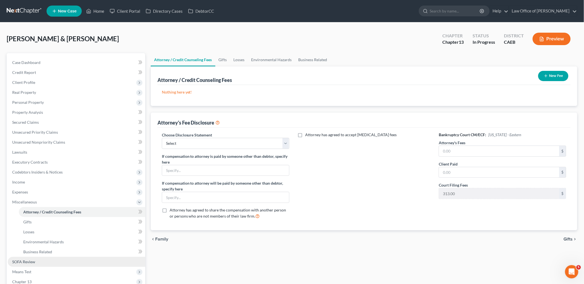
click at [30, 259] on link "SOFA Review" at bounding box center [76, 262] width 137 height 10
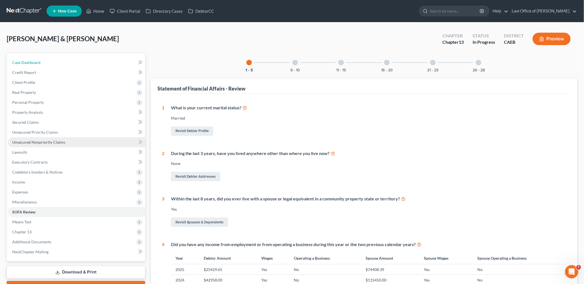
drag, startPoint x: 27, startPoint y: 63, endPoint x: 119, endPoint y: 137, distance: 118.9
click at [27, 63] on span "Case Dashboard" at bounding box center [26, 62] width 28 height 5
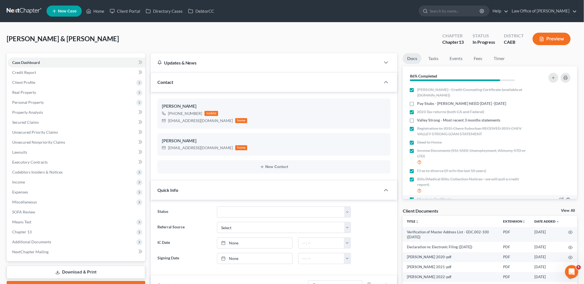
scroll to position [502, 0]
click at [91, 275] on link "Download & Print" at bounding box center [76, 272] width 139 height 13
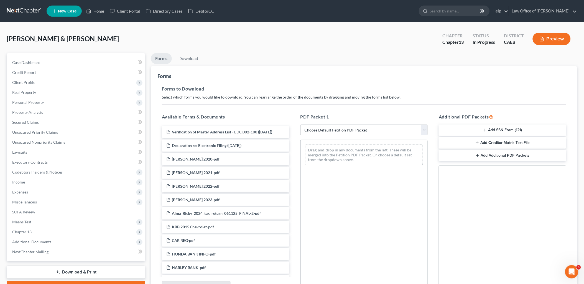
click at [477, 142] on icon "button" at bounding box center [477, 143] width 4 height 4
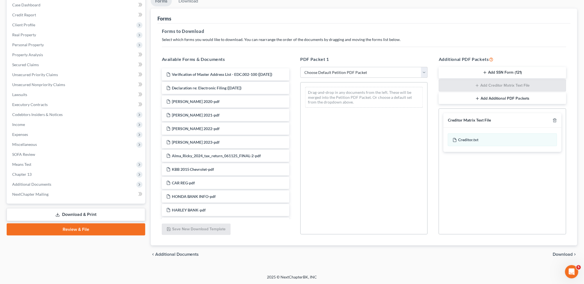
click at [563, 255] on span "Download" at bounding box center [563, 254] width 20 height 4
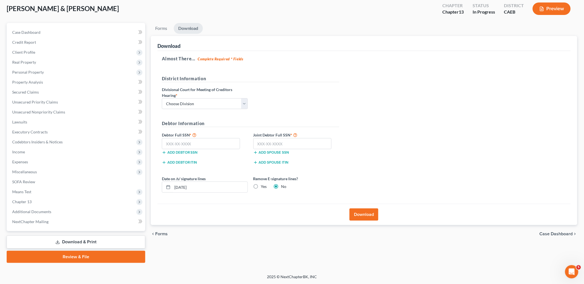
scroll to position [29, 0]
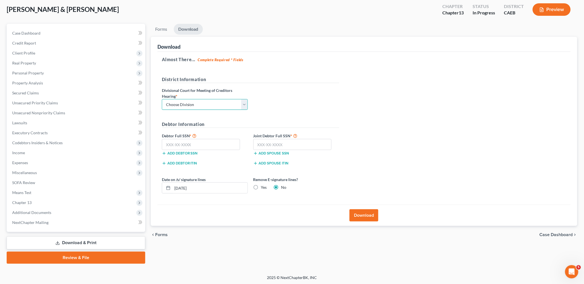
drag, startPoint x: 222, startPoint y: 102, endPoint x: 210, endPoint y: 103, distance: 12.5
click at [222, 102] on select "Choose Division Fresno Modesto Sacramento" at bounding box center [205, 104] width 86 height 11
select select "1"
click at [162, 99] on select "Choose Division Fresno Modesto Sacramento" at bounding box center [205, 104] width 86 height 11
click at [369, 217] on button "Download" at bounding box center [363, 216] width 29 height 12
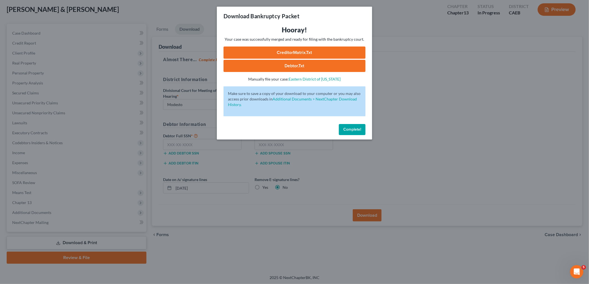
click at [306, 55] on link "CreditorMatrix.txt" at bounding box center [294, 53] width 142 height 12
click at [352, 133] on button "Complete!" at bounding box center [352, 129] width 27 height 11
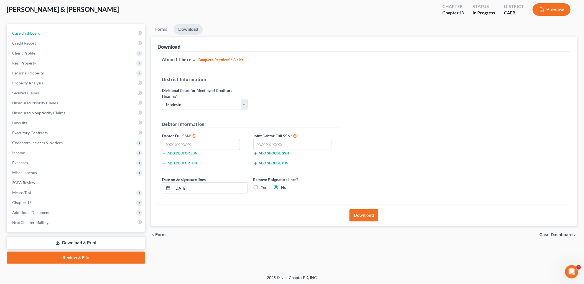
drag, startPoint x: 35, startPoint y: 30, endPoint x: 166, endPoint y: 58, distance: 133.7
click at [35, 31] on span "Case Dashboard" at bounding box center [26, 33] width 28 height 5
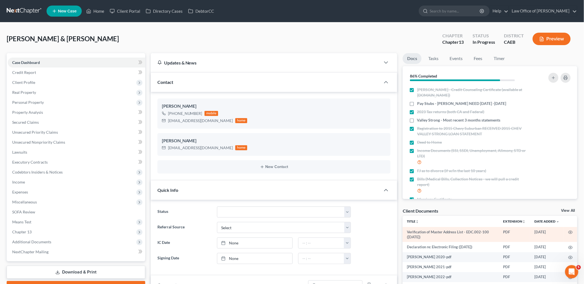
scroll to position [502, 0]
click at [569, 208] on div "Client Documents View All" at bounding box center [490, 212] width 175 height 8
click at [570, 210] on div "Client Documents View All" at bounding box center [490, 212] width 175 height 8
drag, startPoint x: 570, startPoint y: 210, endPoint x: 498, endPoint y: 215, distance: 71.7
click at [570, 210] on link "View All" at bounding box center [568, 211] width 14 height 4
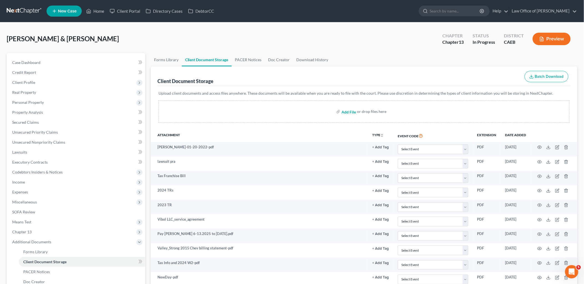
click at [351, 112] on input "file" at bounding box center [347, 112] width 13 height 10
type input "C:\fakepath\SubmissionConfirmation (10).pdf"
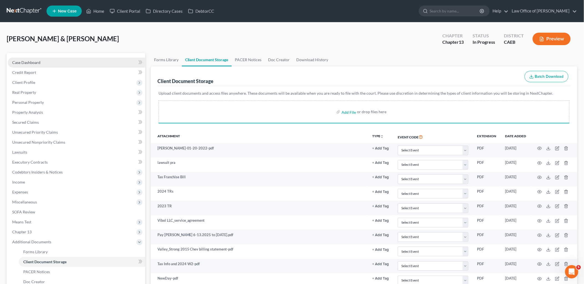
click at [23, 62] on span "Case Dashboard" at bounding box center [26, 62] width 28 height 5
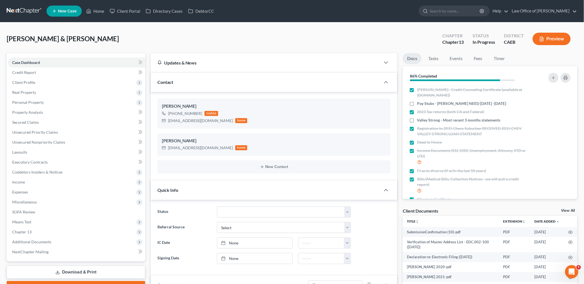
scroll to position [502, 0]
drag, startPoint x: 246, startPoint y: 213, endPoint x: 240, endPoint y: 210, distance: 6.3
click at [246, 213] on select "Discharged Discharged & Reported Discharge Litigation Dismissal Notice Dismisse…" at bounding box center [284, 212] width 134 height 11
select select "6"
click at [217, 207] on select "Discharged Discharged & Reported Discharge Litigation Dismissal Notice Dismisse…" at bounding box center [284, 212] width 134 height 11
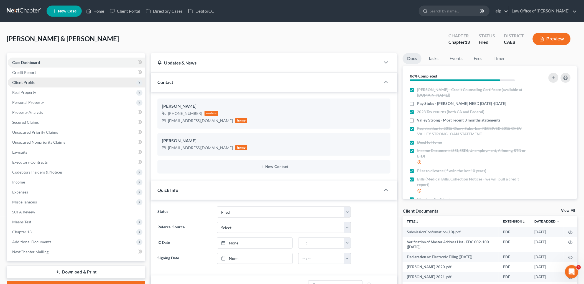
click at [23, 81] on span "Client Profile" at bounding box center [23, 82] width 23 height 5
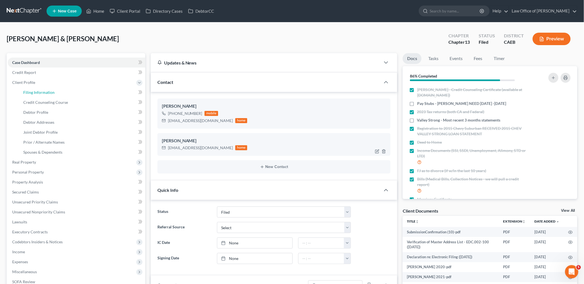
drag, startPoint x: 36, startPoint y: 92, endPoint x: 215, endPoint y: 137, distance: 184.3
click at [36, 92] on span "Filing Information" at bounding box center [38, 92] width 31 height 5
select select "1"
select select "3"
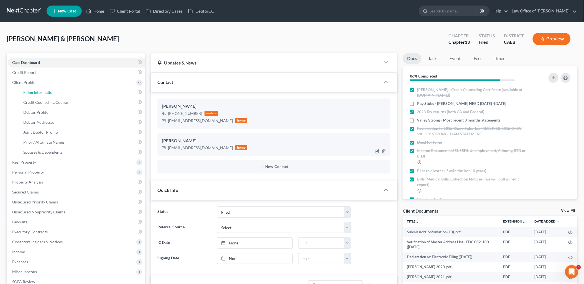
select select "4"
select select "1"
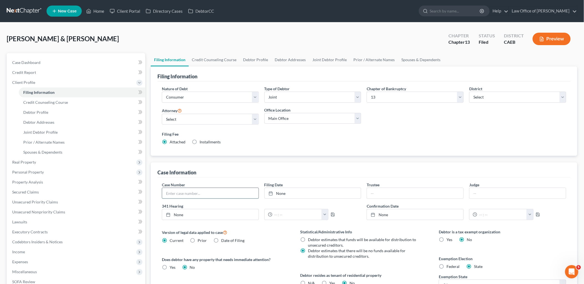
click at [209, 195] on input "text" at bounding box center [210, 193] width 96 height 11
type input "2025-24291"
click at [279, 194] on link "None" at bounding box center [313, 193] width 96 height 11
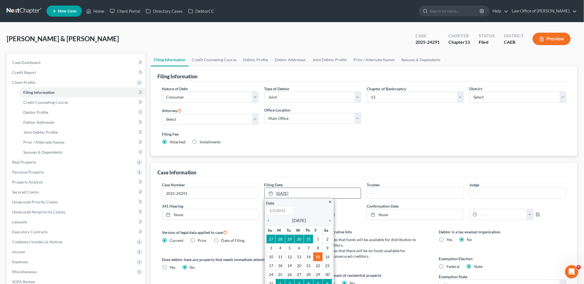
type input "8/15/2025"
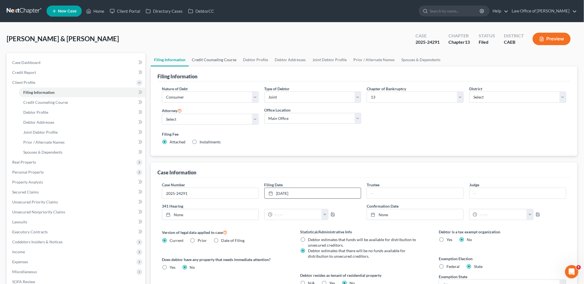
click at [216, 61] on link "Credit Counseling Course" at bounding box center [214, 59] width 51 height 13
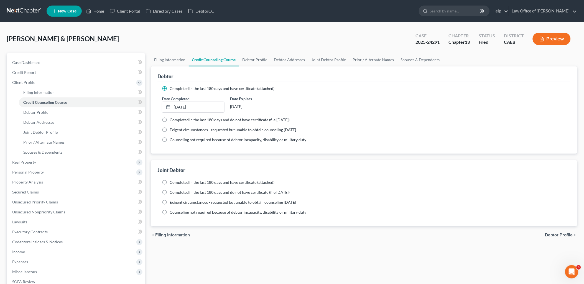
click at [170, 182] on label "Completed in the last 180 days and have certificate (attached)" at bounding box center [222, 183] width 105 height 6
click at [172, 182] on input "Completed in the last 180 days and have certificate (attached)" at bounding box center [174, 182] width 4 height 4
radio input "true"
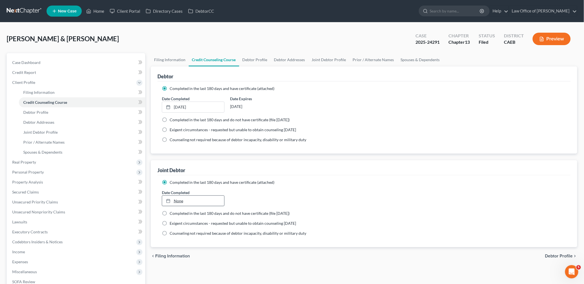
click at [182, 201] on link "None" at bounding box center [193, 201] width 62 height 11
type input "8/15/2025"
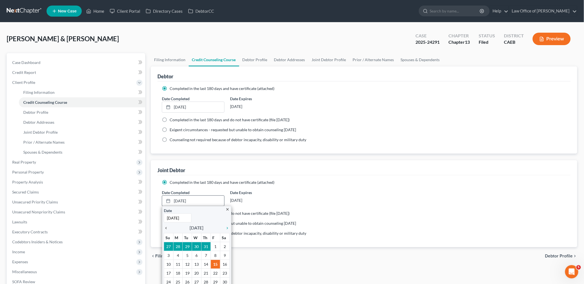
click at [165, 228] on icon "chevron_left" at bounding box center [167, 228] width 7 height 4
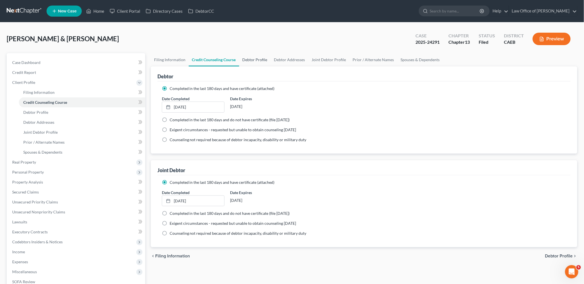
click at [251, 58] on link "Debtor Profile" at bounding box center [255, 59] width 32 height 13
select select "1"
select select "3"
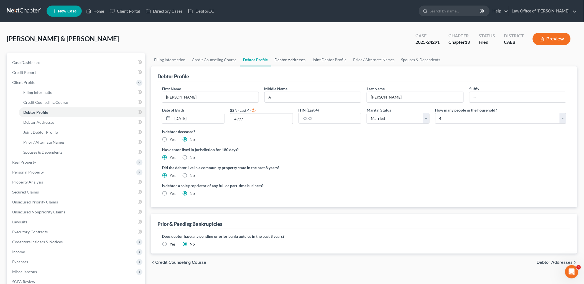
click at [280, 60] on link "Debtor Addresses" at bounding box center [290, 59] width 38 height 13
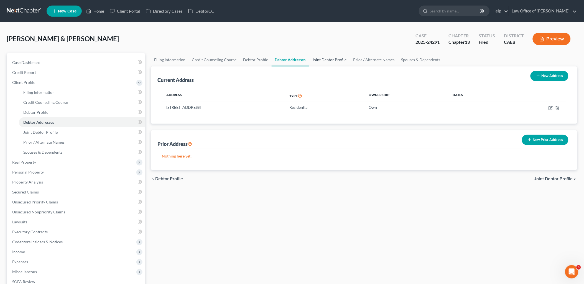
click at [323, 60] on link "Joint Debtor Profile" at bounding box center [329, 59] width 41 height 13
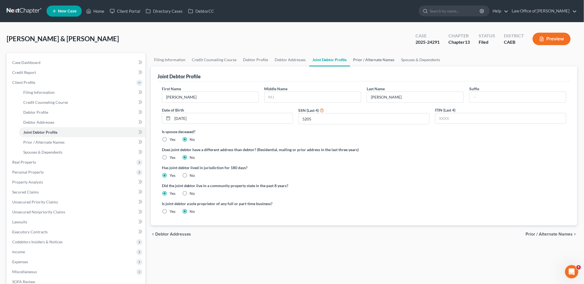
click at [376, 60] on link "Prior / Alternate Names" at bounding box center [374, 59] width 48 height 13
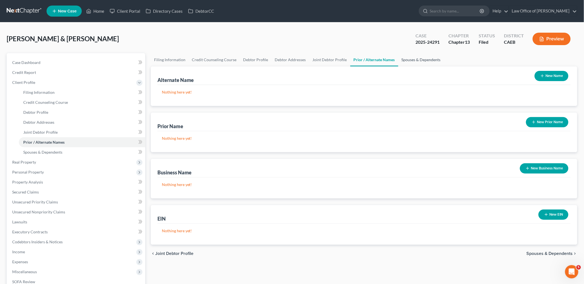
click at [420, 60] on link "Spouses & Dependents" at bounding box center [421, 59] width 46 height 13
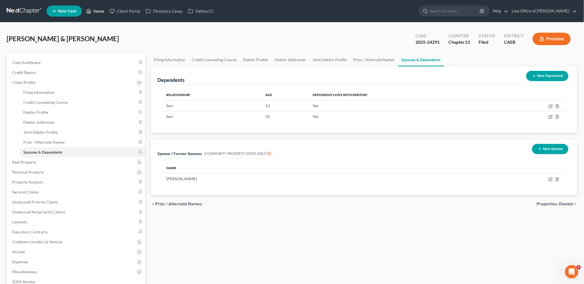
click at [100, 13] on link "Home" at bounding box center [95, 11] width 24 height 10
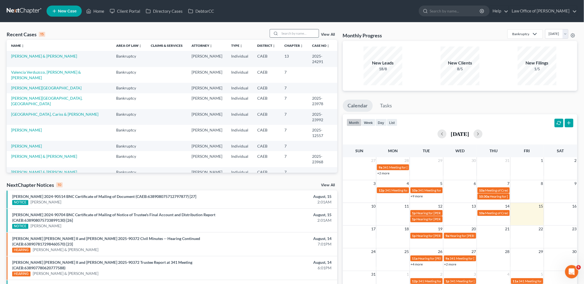
click at [295, 32] on input "search" at bounding box center [299, 33] width 39 height 8
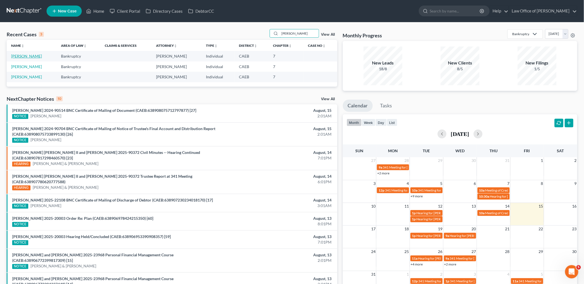
type input "chavez"
click at [22, 57] on link "Chavez, Mary" at bounding box center [26, 56] width 31 height 5
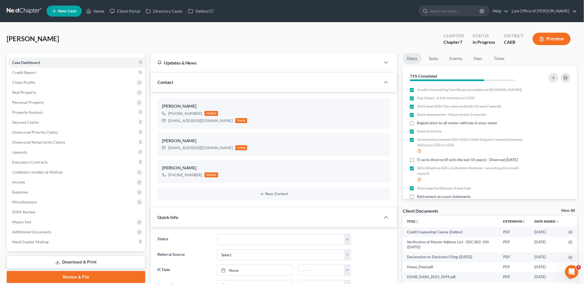
scroll to position [415, 0]
click at [568, 210] on link "View All" at bounding box center [568, 211] width 14 height 4
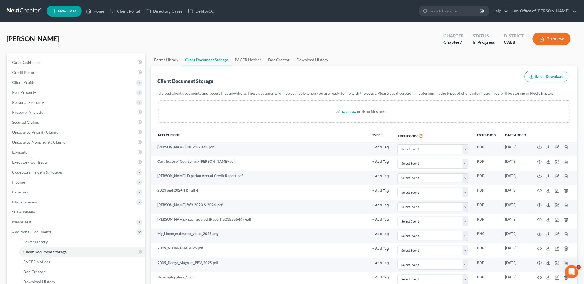
click at [346, 110] on input "file" at bounding box center [347, 112] width 13 height 10
type input "C:\fakepath\Signed Bankruptcy forms 2025.pdf"
drag, startPoint x: 98, startPoint y: 13, endPoint x: 103, endPoint y: 34, distance: 20.7
click at [98, 13] on link "Home" at bounding box center [95, 11] width 24 height 10
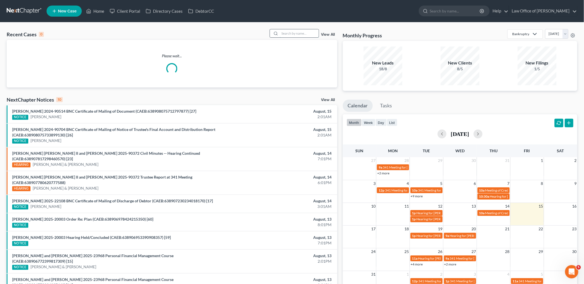
click at [298, 32] on input "search" at bounding box center [299, 33] width 39 height 8
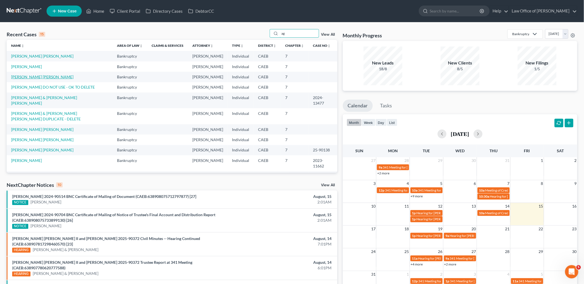
type input "ag"
click at [34, 77] on link "Aguilar Morfin, Luis" at bounding box center [42, 77] width 62 height 5
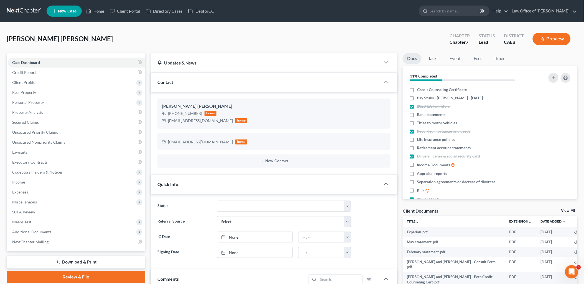
scroll to position [480, 0]
click at [417, 90] on label "Credit Counseling Certificate" at bounding box center [442, 90] width 50 height 6
click at [419, 90] on input "Credit Counseling Certificate" at bounding box center [421, 89] width 4 height 4
checkbox input "true"
click at [417, 98] on label "Pay Stubs - Luis - July 2025" at bounding box center [450, 98] width 66 height 6
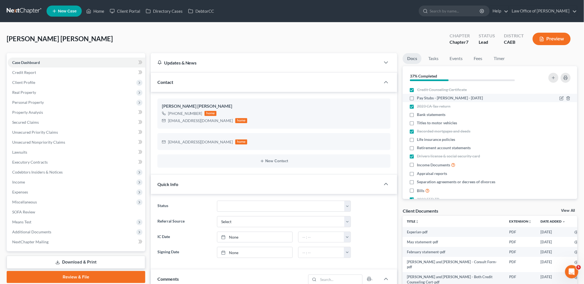
click at [419, 98] on input "Pay Stubs - Luis - July 2025" at bounding box center [421, 97] width 4 height 4
click at [417, 98] on label "Pay Stubs - Luis - July 2025" at bounding box center [450, 98] width 66 height 6
click at [419, 98] on input "Pay Stubs - Luis - July 2025" at bounding box center [421, 97] width 4 height 4
checkbox input "false"
click at [32, 141] on span "Unsecured Nonpriority Claims" at bounding box center [38, 142] width 53 height 5
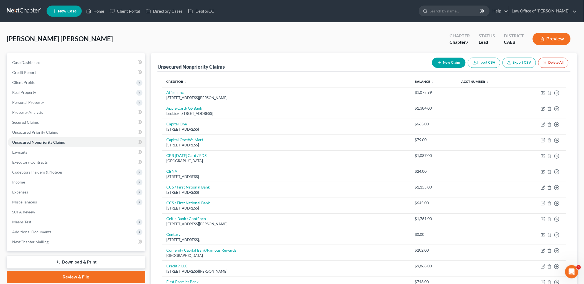
click at [450, 62] on button "New Claim" at bounding box center [449, 63] width 34 height 10
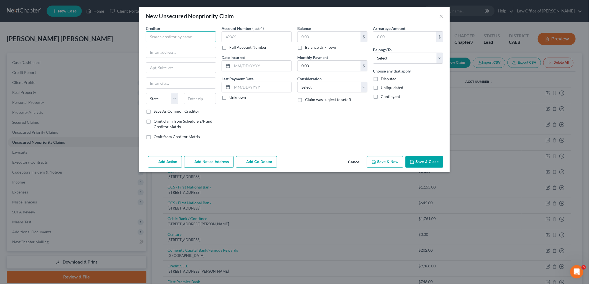
click at [192, 39] on input "text" at bounding box center [181, 36] width 70 height 11
type input "Credit One Bank"
type input "PO Box 60500"
type input "91716"
type input "City Of Industry"
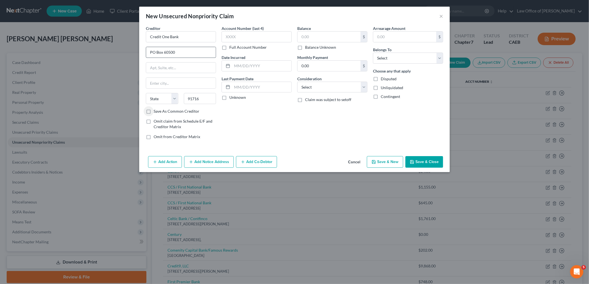
select select "4"
type input "6476"
type input "245.37"
drag, startPoint x: 304, startPoint y: 87, endPoint x: 314, endPoint y: 93, distance: 11.8
click at [304, 87] on select "Select Cable / Satellite Services Collection Agency Credit Card Debt Debt Couns…" at bounding box center [332, 87] width 70 height 11
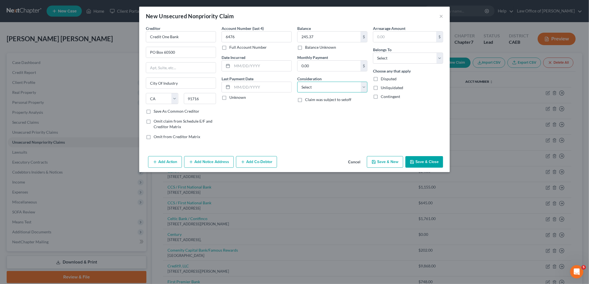
select select "2"
click at [297, 82] on select "Select Cable / Satellite Services Collection Agency Credit Card Debt Debt Couns…" at bounding box center [332, 87] width 70 height 11
drag, startPoint x: 393, startPoint y: 56, endPoint x: 396, endPoint y: 64, distance: 9.1
click at [393, 56] on select "Select Debtor 1 Only Debtor 2 Only Debtor 1 And Debtor 2 Only At Least One Of T…" at bounding box center [408, 58] width 70 height 11
select select "0"
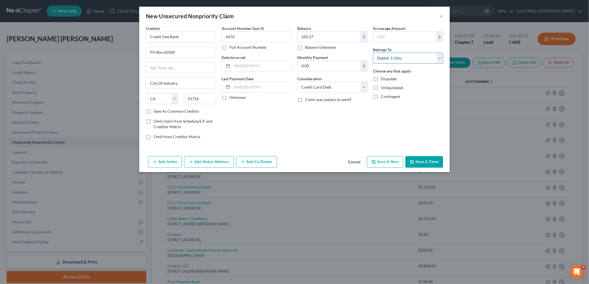
click at [373, 53] on select "Select Debtor 1 Only Debtor 2 Only Debtor 1 And Debtor 2 Only At Least One Of T…" at bounding box center [408, 58] width 70 height 11
click at [426, 164] on button "Save & Close" at bounding box center [424, 162] width 38 height 12
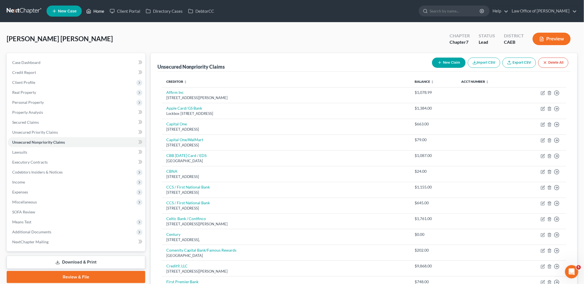
click at [100, 12] on link "Home" at bounding box center [95, 11] width 24 height 10
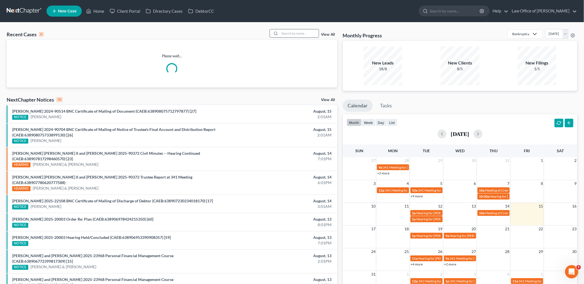
click at [299, 34] on input "search" at bounding box center [299, 33] width 39 height 8
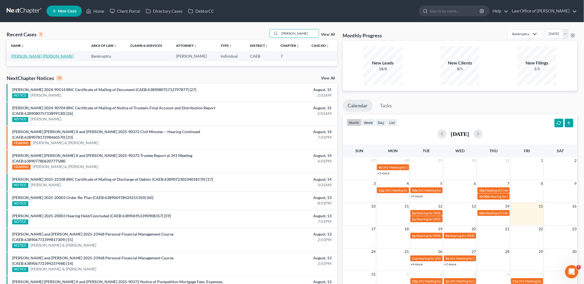
type input "Ulloa"
click at [17, 56] on link "Ulloa Duran, Ana" at bounding box center [42, 56] width 62 height 5
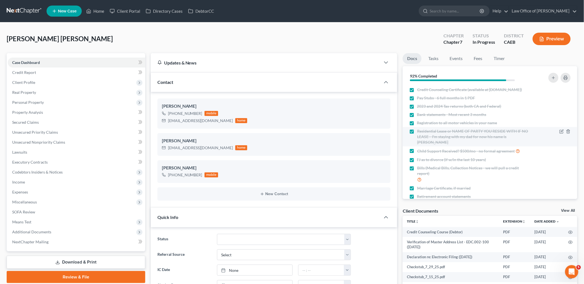
scroll to position [530, 0]
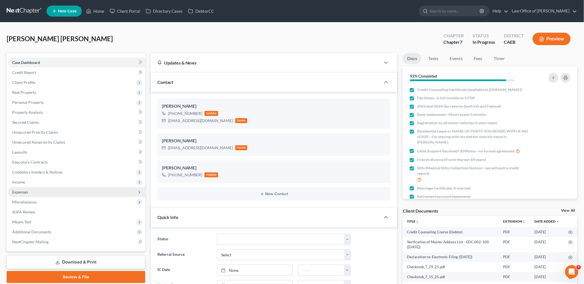
click at [17, 192] on span "Expenses" at bounding box center [20, 192] width 16 height 5
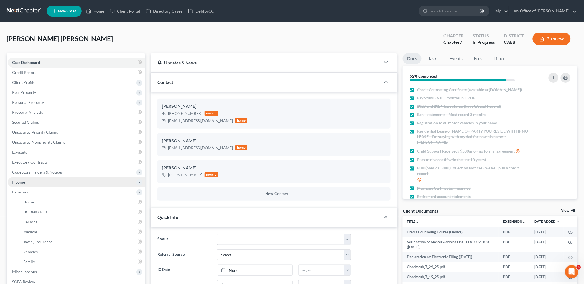
click at [18, 182] on span "Income" at bounding box center [18, 182] width 13 height 5
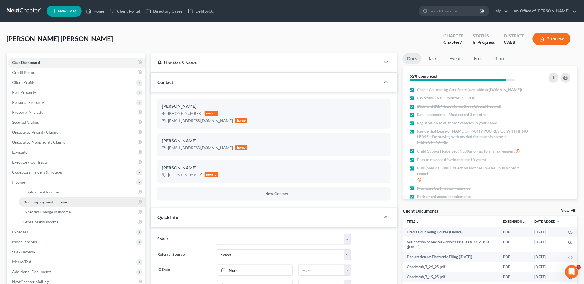
click at [36, 200] on span "Non Employment Income" at bounding box center [45, 202] width 44 height 5
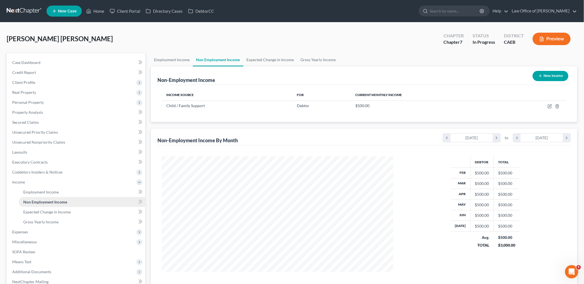
scroll to position [116, 243]
click at [22, 100] on span "Personal Property" at bounding box center [28, 102] width 32 height 5
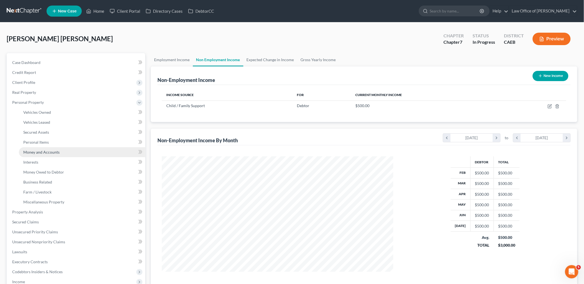
click at [35, 153] on span "Money and Accounts" at bounding box center [41, 152] width 36 height 5
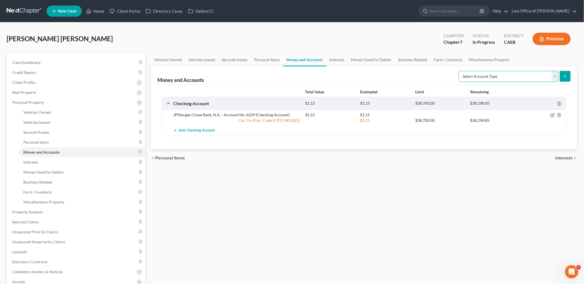
drag, startPoint x: 517, startPoint y: 76, endPoint x: 513, endPoint y: 76, distance: 4.2
click at [517, 76] on select "Select Account Type Brokerage Cash on Hand Certificates of Deposit Checking Acc…" at bounding box center [509, 76] width 100 height 11
select select "other"
click at [460, 71] on select "Select Account Type Brokerage Cash on Hand Certificates of Deposit Checking Acc…" at bounding box center [509, 76] width 100 height 11
click at [563, 76] on button "submit" at bounding box center [565, 76] width 11 height 11
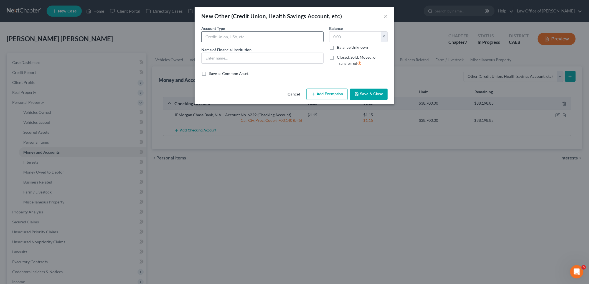
drag, startPoint x: 231, startPoint y: 31, endPoint x: 232, endPoint y: 37, distance: 6.2
click at [230, 34] on div "Account Type" at bounding box center [262, 33] width 122 height 17
click at [232, 37] on input "text" at bounding box center [262, 37] width 122 height 11
type input "Online Account"
click at [257, 59] on input "Online Account: ApplePay" at bounding box center [262, 58] width 122 height 11
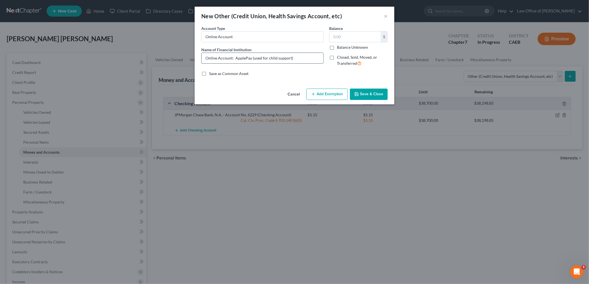
drag, startPoint x: 251, startPoint y: 57, endPoint x: 318, endPoint y: 57, distance: 66.2
click at [318, 57] on input "Online Account: ApplePay (used for child support)" at bounding box center [262, 58] width 122 height 11
type input "Online Account: ApplePay"
click at [348, 35] on input "text" at bounding box center [354, 37] width 51 height 11
click at [340, 38] on input "text" at bounding box center [354, 37] width 51 height 11
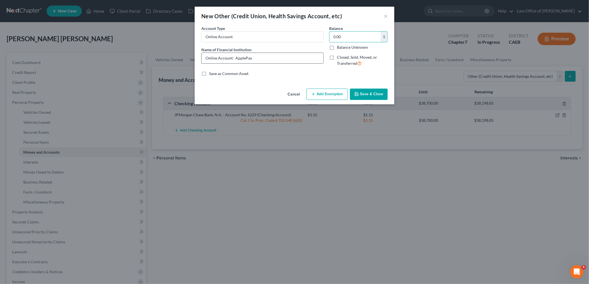
type input "0.00"
drag, startPoint x: 271, startPoint y: 57, endPoint x: 246, endPoint y: 79, distance: 32.8
click at [185, 58] on div "New Other (Credit Union, Health Savings Account, etc) × An exemption set must f…" at bounding box center [294, 142] width 589 height 284
click at [372, 97] on button "Save & Close" at bounding box center [369, 95] width 38 height 12
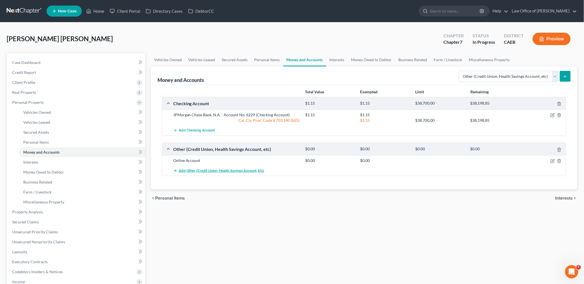
click at [190, 171] on span "Add Other (Credit Union, Health Savings Account, etc)" at bounding box center [222, 171] width 86 height 4
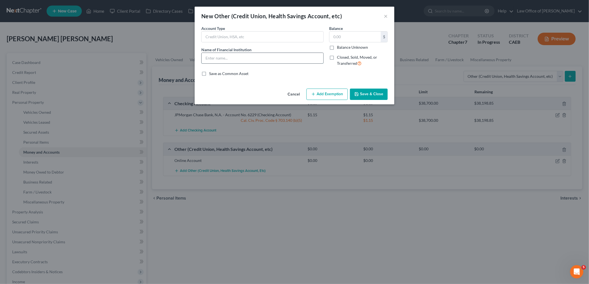
click at [219, 57] on input "text" at bounding box center [262, 58] width 122 height 11
paste input "Online Account: ApplePay"
type input "Online Account: ApplePay"
click at [225, 37] on input "text" at bounding box center [262, 37] width 122 height 11
paste input "Online Account: ApplePay"
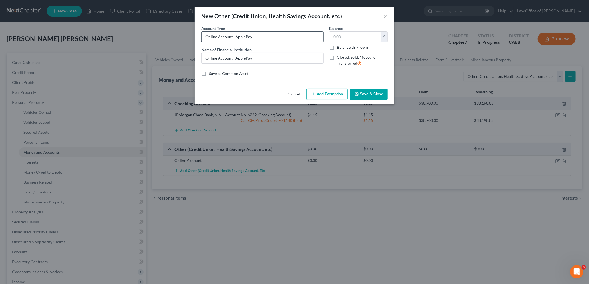
drag, startPoint x: 235, startPoint y: 35, endPoint x: 265, endPoint y: 36, distance: 29.7
click at [265, 36] on input "Online Account: ApplePay" at bounding box center [262, 37] width 122 height 11
type input "Online Account: VENMO"
click at [359, 36] on input "text" at bounding box center [354, 37] width 51 height 11
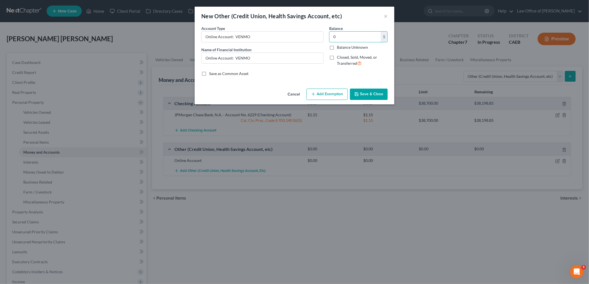
type input "0"
click at [365, 94] on button "Save & Close" at bounding box center [369, 95] width 38 height 12
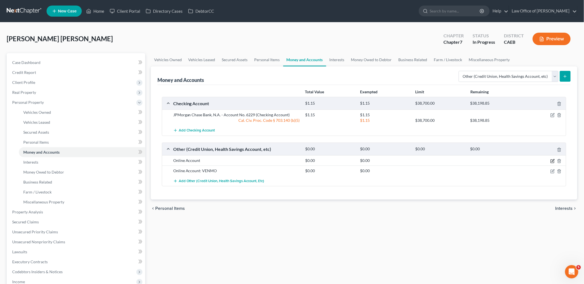
click at [553, 160] on icon "button" at bounding box center [553, 160] width 2 height 2
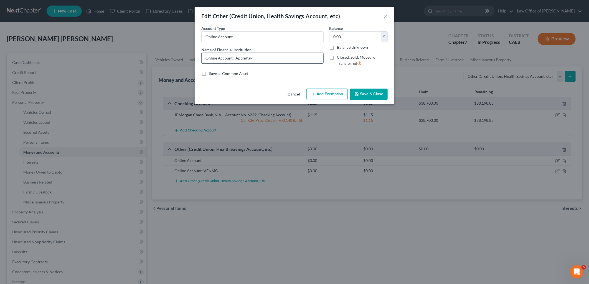
drag, startPoint x: 232, startPoint y: 57, endPoint x: 260, endPoint y: 57, distance: 28.0
click at [260, 57] on input "Online Account: ApplePay" at bounding box center [262, 58] width 122 height 11
click at [243, 35] on input "Online Account" at bounding box center [262, 37] width 122 height 11
paste input ": ApplePay"
type input "Online Account: ApplePay"
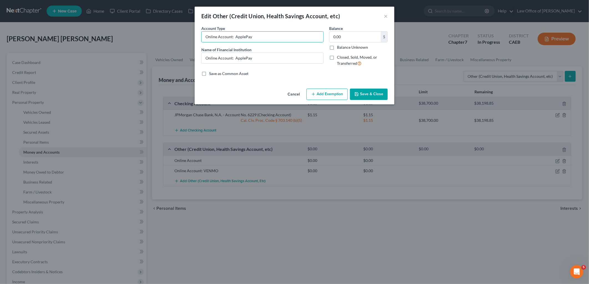
click at [364, 96] on button "Save & Close" at bounding box center [369, 95] width 38 height 12
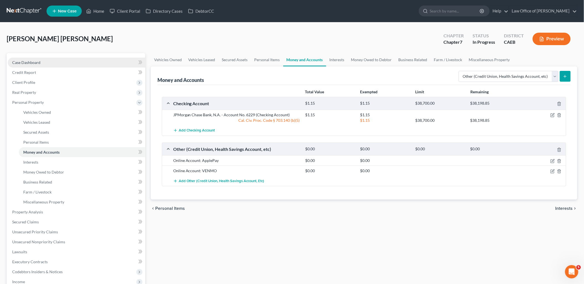
click at [19, 65] on link "Case Dashboard" at bounding box center [76, 63] width 137 height 10
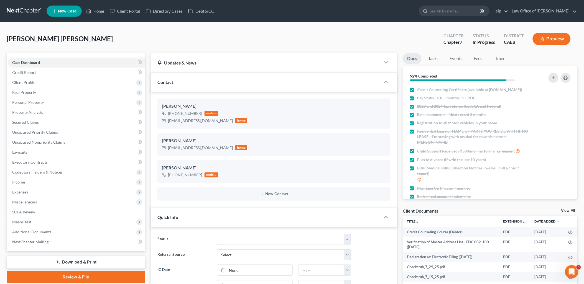
scroll to position [530, 0]
click at [564, 211] on link "View All" at bounding box center [568, 211] width 14 height 4
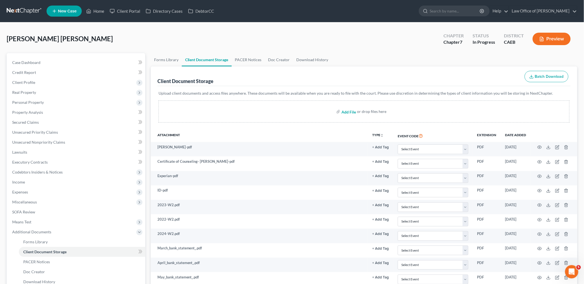
click at [346, 111] on input "file" at bounding box center [347, 112] width 13 height 10
type input "C:\fakepath\b.pdf"
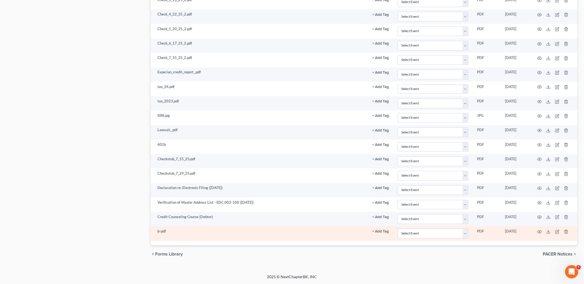
scroll to position [424, 0]
click at [558, 233] on icon "button" at bounding box center [557, 232] width 4 height 4
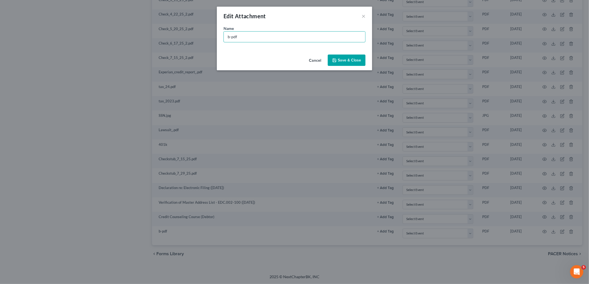
drag, startPoint x: 239, startPoint y: 37, endPoint x: 218, endPoint y: 38, distance: 21.6
click at [218, 38] on div "Name * b-pdf" at bounding box center [294, 38] width 155 height 27
type input "SIGNED PAGES"
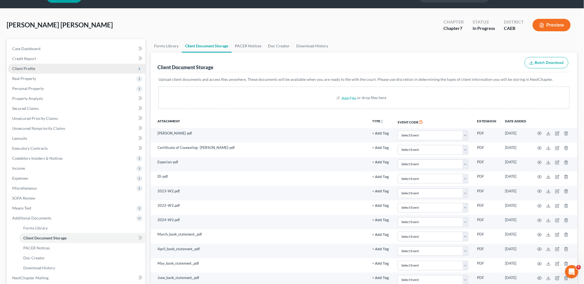
scroll to position [0, 0]
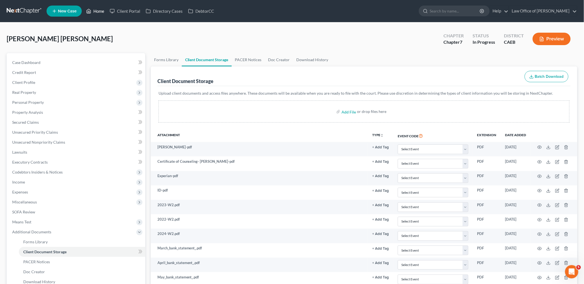
drag, startPoint x: 98, startPoint y: 11, endPoint x: 238, endPoint y: 40, distance: 143.1
click at [98, 11] on link "Home" at bounding box center [95, 11] width 24 height 10
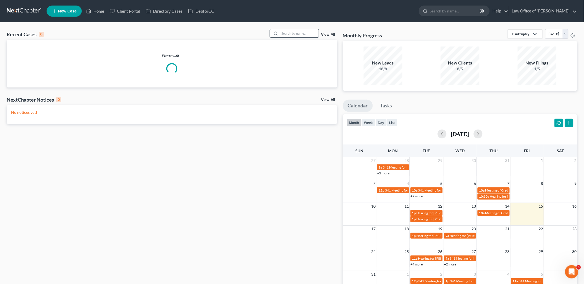
click at [308, 33] on input "search" at bounding box center [299, 33] width 39 height 8
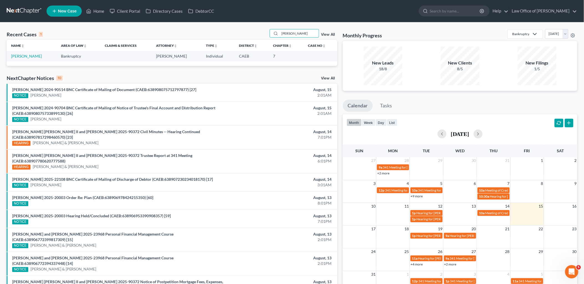
type input "bauer"
click at [24, 53] on td "Bauer, Emily" at bounding box center [32, 56] width 50 height 10
drag, startPoint x: 19, startPoint y: 55, endPoint x: 150, endPoint y: 60, distance: 131.2
click at [19, 55] on link "Bauer, Emily" at bounding box center [26, 56] width 31 height 5
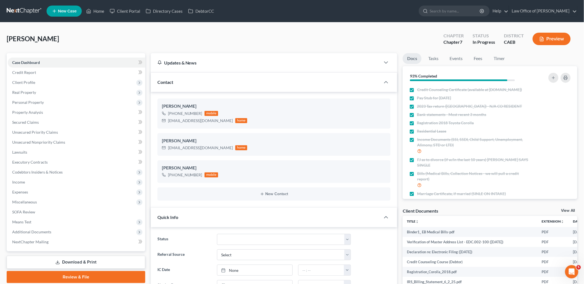
scroll to position [549, 0]
drag, startPoint x: 569, startPoint y: 209, endPoint x: 566, endPoint y: 201, distance: 9.3
click at [569, 209] on link "View All" at bounding box center [568, 211] width 14 height 4
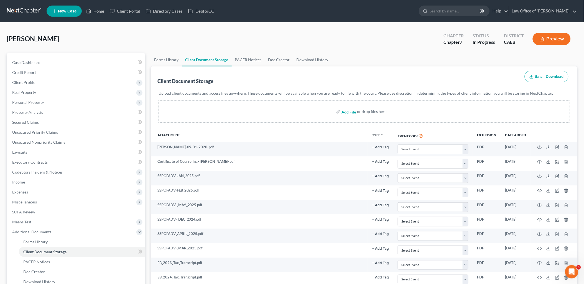
click at [345, 112] on input "file" at bounding box center [347, 112] width 13 height 10
type input "C:\fakepath\Bauer SIGNED.pdf"
click at [28, 62] on span "Case Dashboard" at bounding box center [26, 62] width 28 height 5
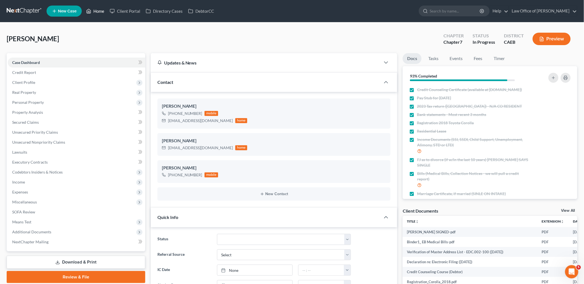
click at [95, 12] on link "Home" at bounding box center [95, 11] width 24 height 10
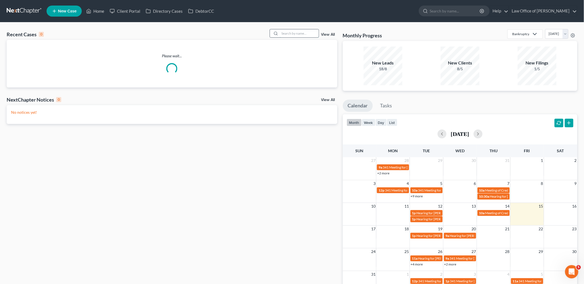
click at [289, 34] on input "search" at bounding box center [299, 33] width 39 height 8
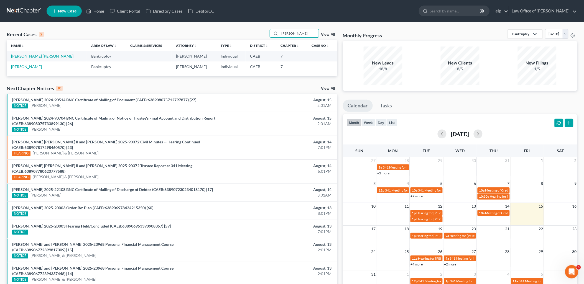
type input "rubio"
click at [22, 56] on link "Rubio De Santiago, Ernesto" at bounding box center [42, 56] width 62 height 5
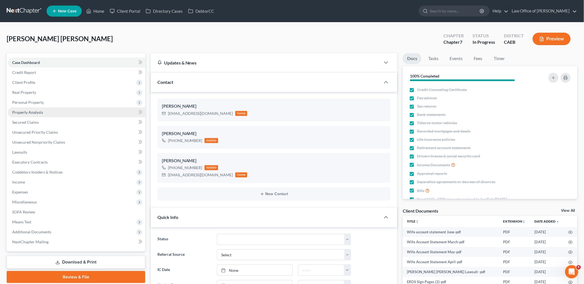
scroll to position [727, 0]
click at [22, 183] on span "Income" at bounding box center [18, 182] width 13 height 5
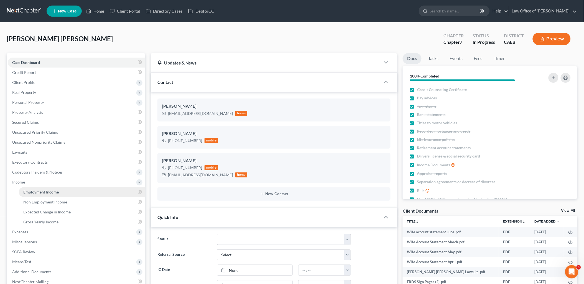
click at [39, 190] on span "Employment Income" at bounding box center [40, 192] width 35 height 5
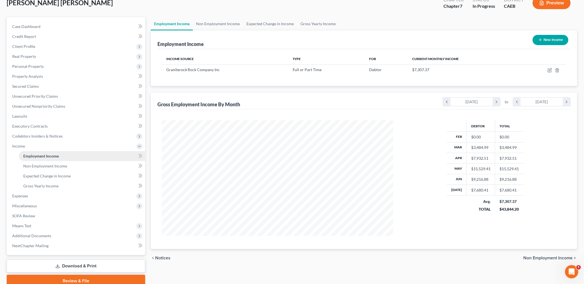
scroll to position [59, 0]
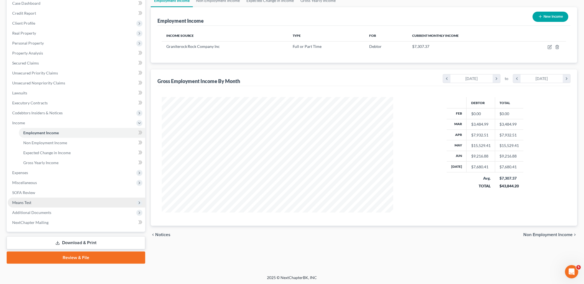
click at [23, 200] on span "Means Test" at bounding box center [21, 202] width 19 height 5
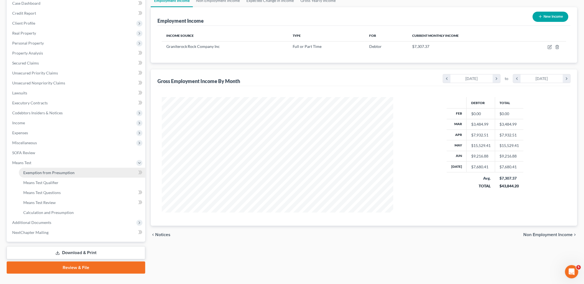
click at [50, 176] on link "Exemption from Presumption" at bounding box center [82, 173] width 126 height 10
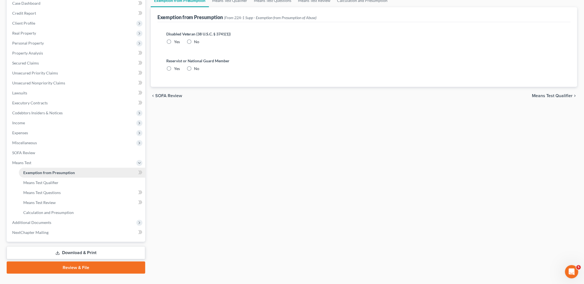
radio input "true"
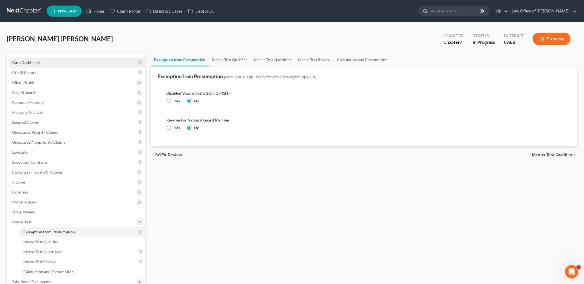
click at [30, 61] on span "Case Dashboard" at bounding box center [26, 62] width 28 height 5
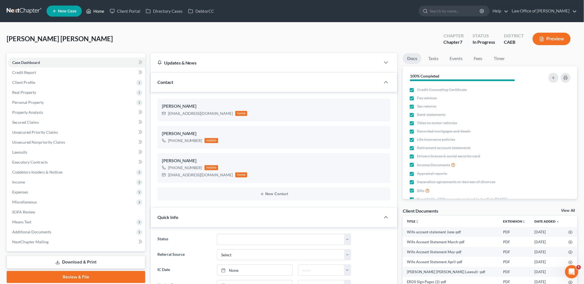
drag, startPoint x: 95, startPoint y: 12, endPoint x: 88, endPoint y: 1, distance: 13.7
click at [95, 12] on link "Home" at bounding box center [95, 11] width 24 height 10
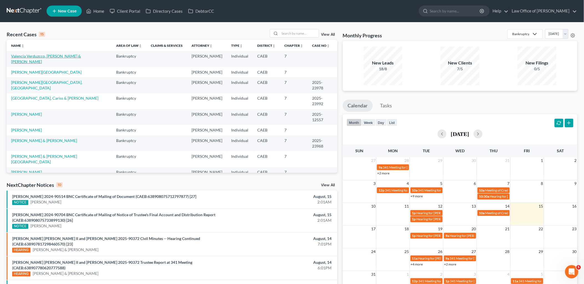
click at [25, 57] on link "Valencia Verduzcco, [PERSON_NAME] & [PERSON_NAME]" at bounding box center [46, 59] width 70 height 10
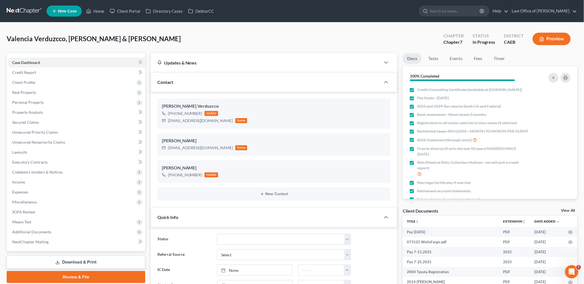
scroll to position [565, 0]
click at [565, 210] on link "View All" at bounding box center [568, 211] width 14 height 4
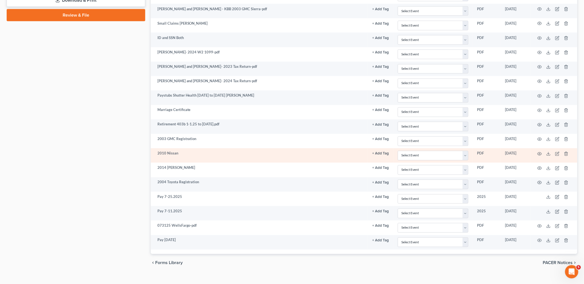
scroll to position [261, 0]
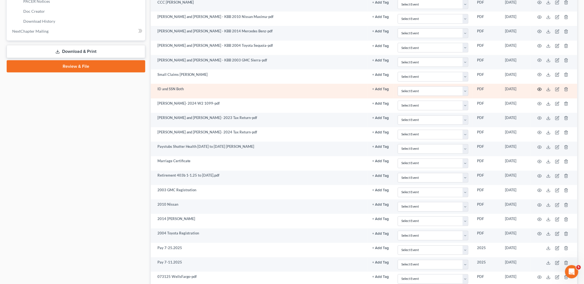
click at [539, 90] on icon "button" at bounding box center [539, 89] width 4 height 4
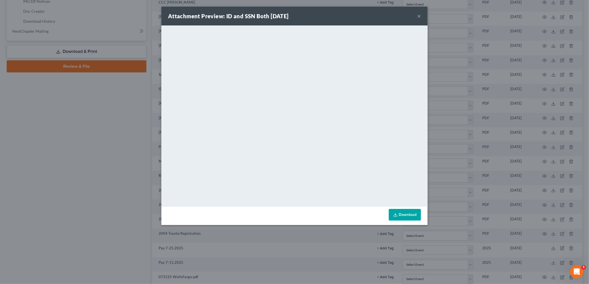
click at [418, 14] on button "×" at bounding box center [419, 16] width 4 height 7
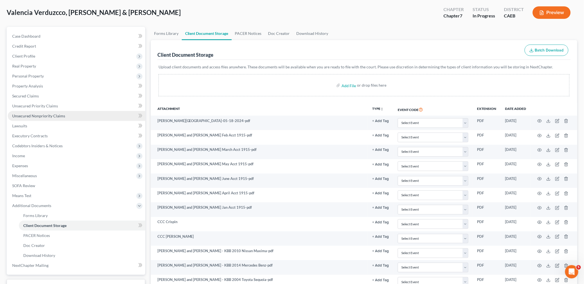
scroll to position [0, 0]
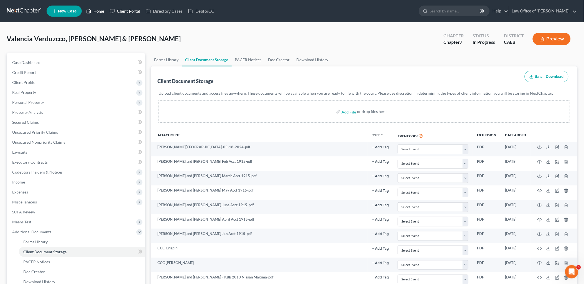
drag, startPoint x: 103, startPoint y: 9, endPoint x: 114, endPoint y: 11, distance: 12.0
click at [103, 9] on link "Home" at bounding box center [95, 11] width 24 height 10
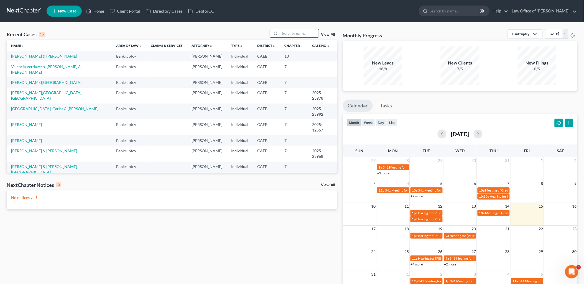
click at [285, 29] on input "search" at bounding box center [299, 33] width 39 height 8
type input "b"
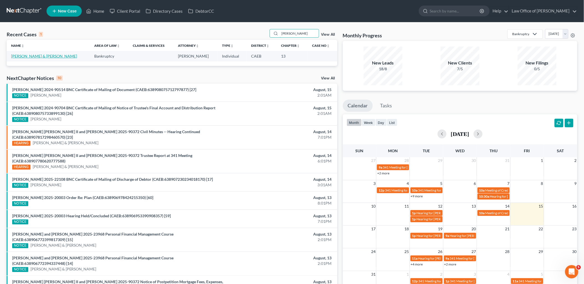
type input "nunez"
click at [17, 57] on link "Nunez, Alma & Garcia, Enrique" at bounding box center [44, 56] width 66 height 5
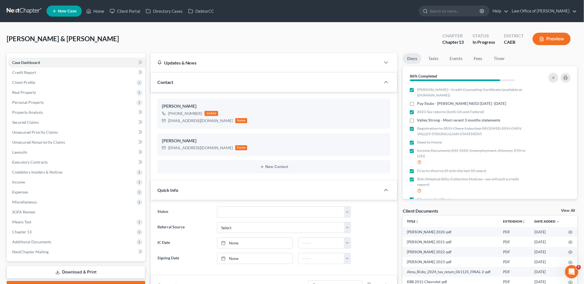
scroll to position [502, 0]
click at [567, 211] on link "View All" at bounding box center [568, 211] width 14 height 4
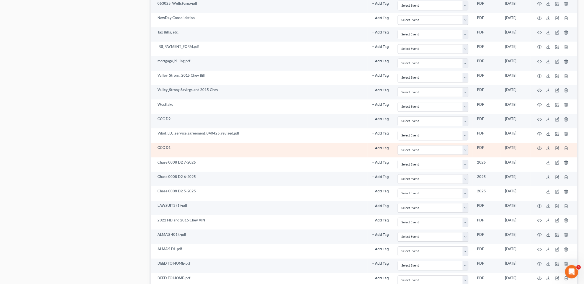
scroll to position [369, 0]
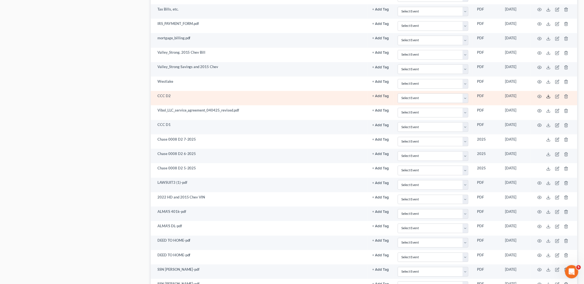
click at [550, 98] on icon at bounding box center [548, 97] width 4 height 4
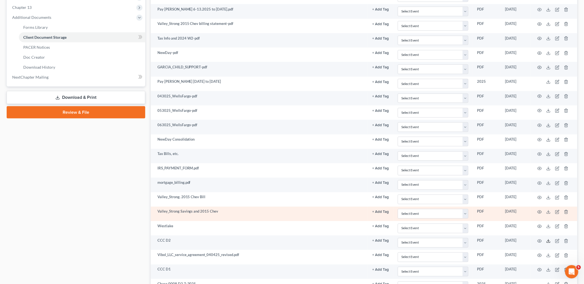
scroll to position [246, 0]
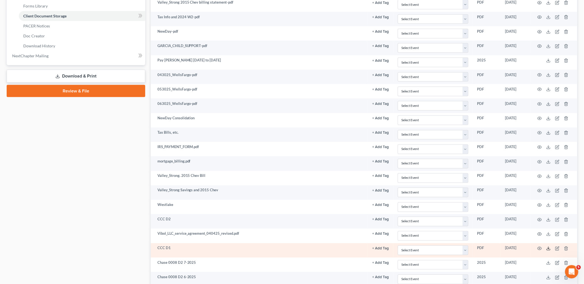
click at [550, 251] on icon at bounding box center [548, 249] width 4 height 4
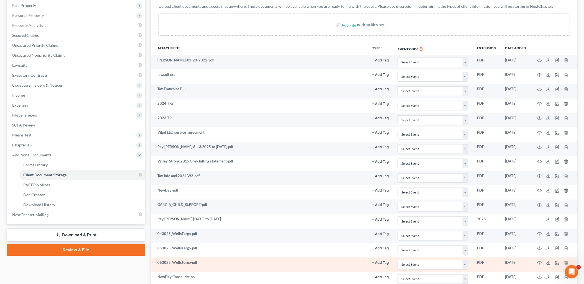
scroll to position [62, 0]
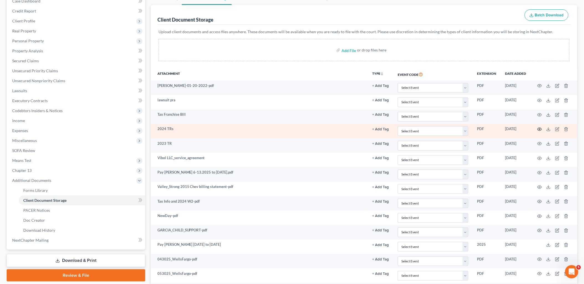
click at [541, 128] on icon "button" at bounding box center [539, 129] width 4 height 4
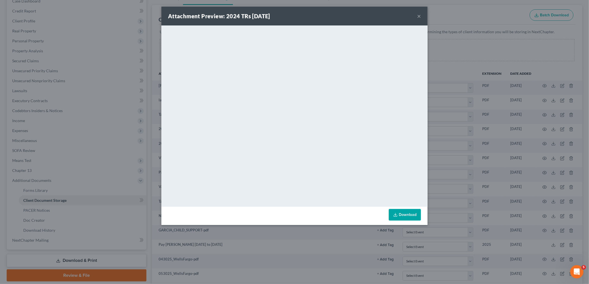
drag, startPoint x: 418, startPoint y: 17, endPoint x: 414, endPoint y: 3, distance: 14.7
click at [418, 17] on button "×" at bounding box center [419, 16] width 4 height 7
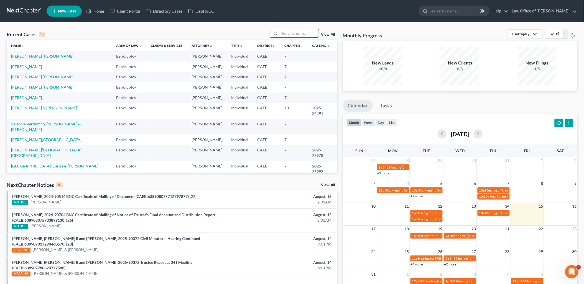
drag, startPoint x: 294, startPoint y: 32, endPoint x: 303, endPoint y: 32, distance: 8.3
click at [294, 32] on input "search" at bounding box center [299, 33] width 39 height 8
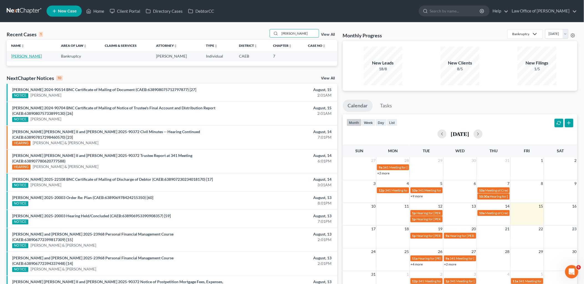
type input "godinez"
click at [29, 55] on link "Godinez, Jessica" at bounding box center [26, 56] width 31 height 5
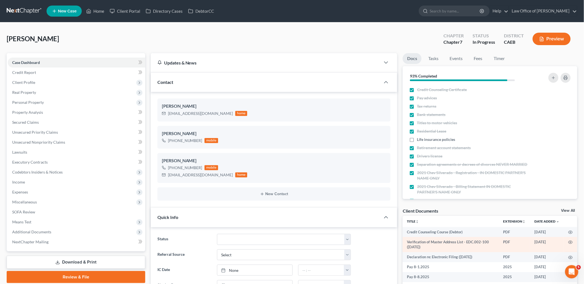
scroll to position [702, 0]
